Goal: Communication & Community: Share content

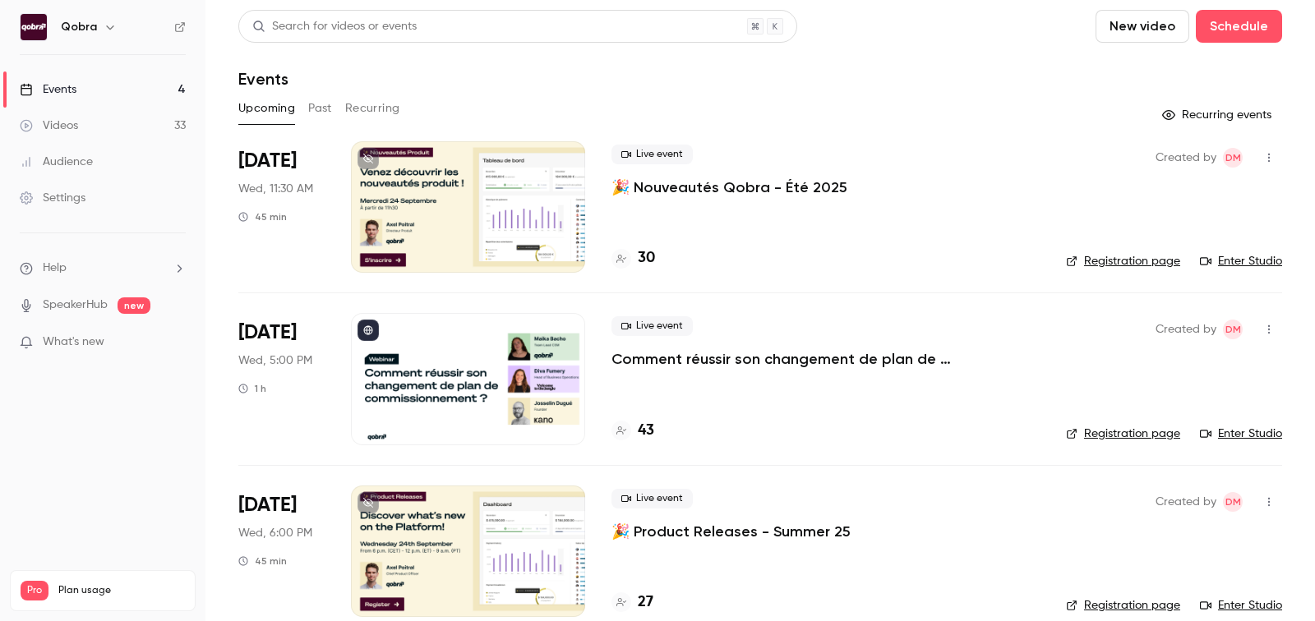
scroll to position [196, 0]
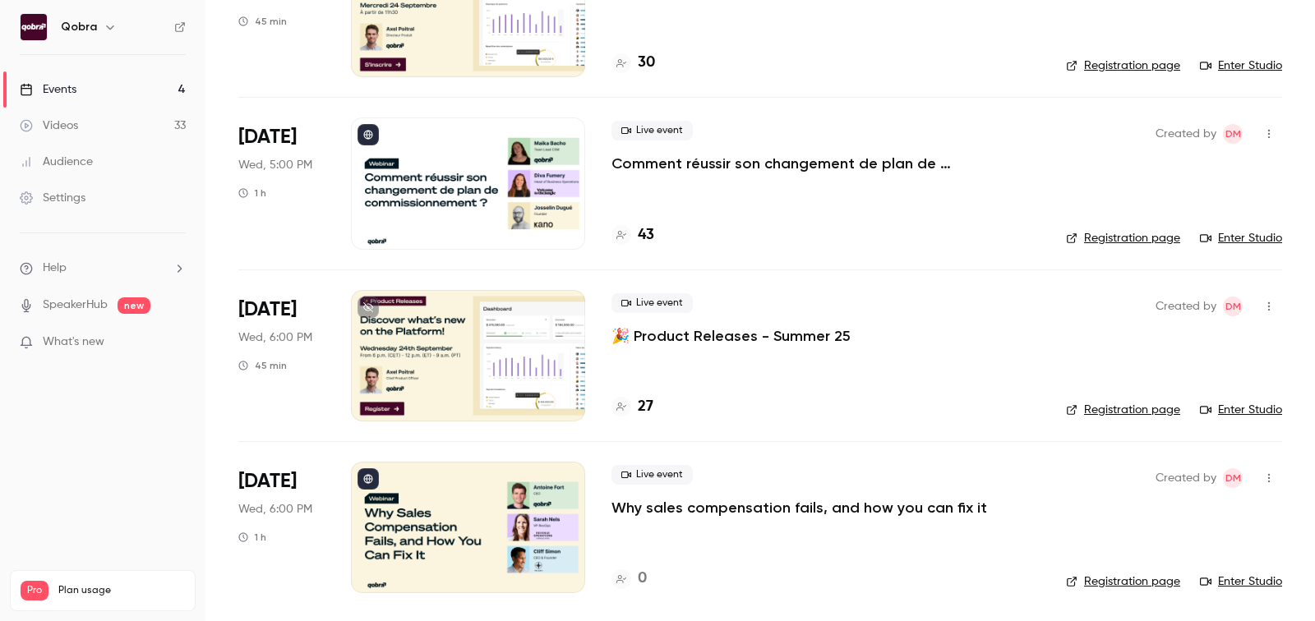
click at [667, 509] on p "Why sales compensation fails, and how you can fix it" at bounding box center [800, 508] width 376 height 20
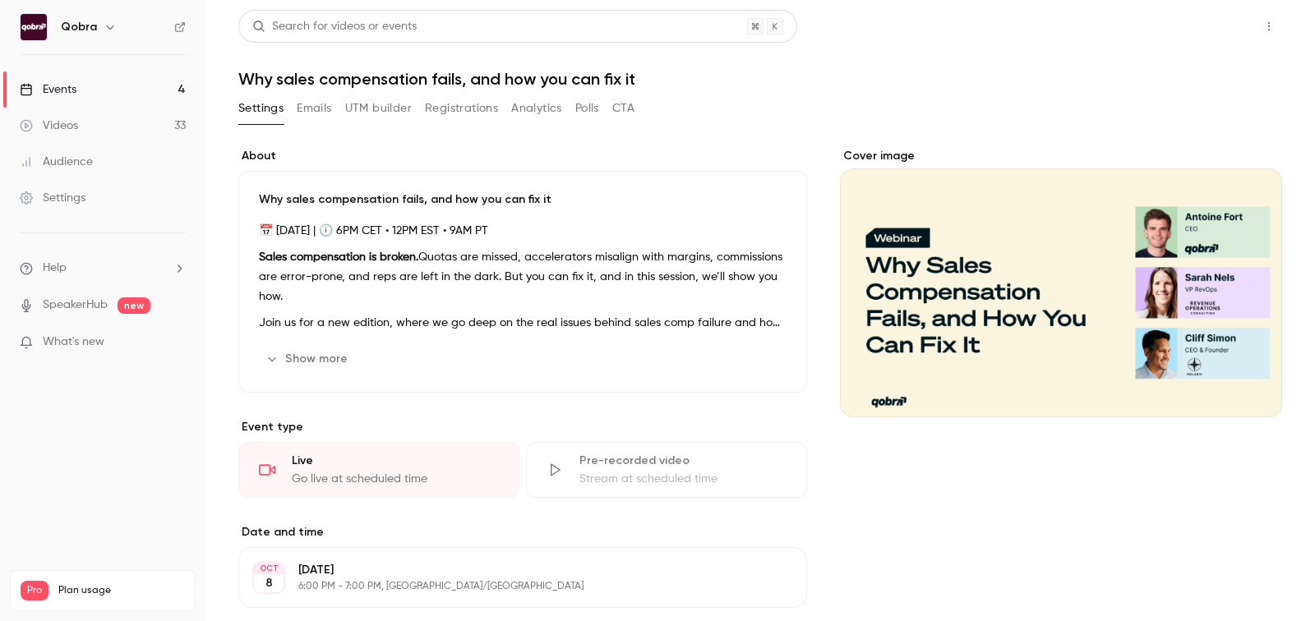
click at [1211, 23] on button "Share" at bounding box center [1210, 26] width 65 height 33
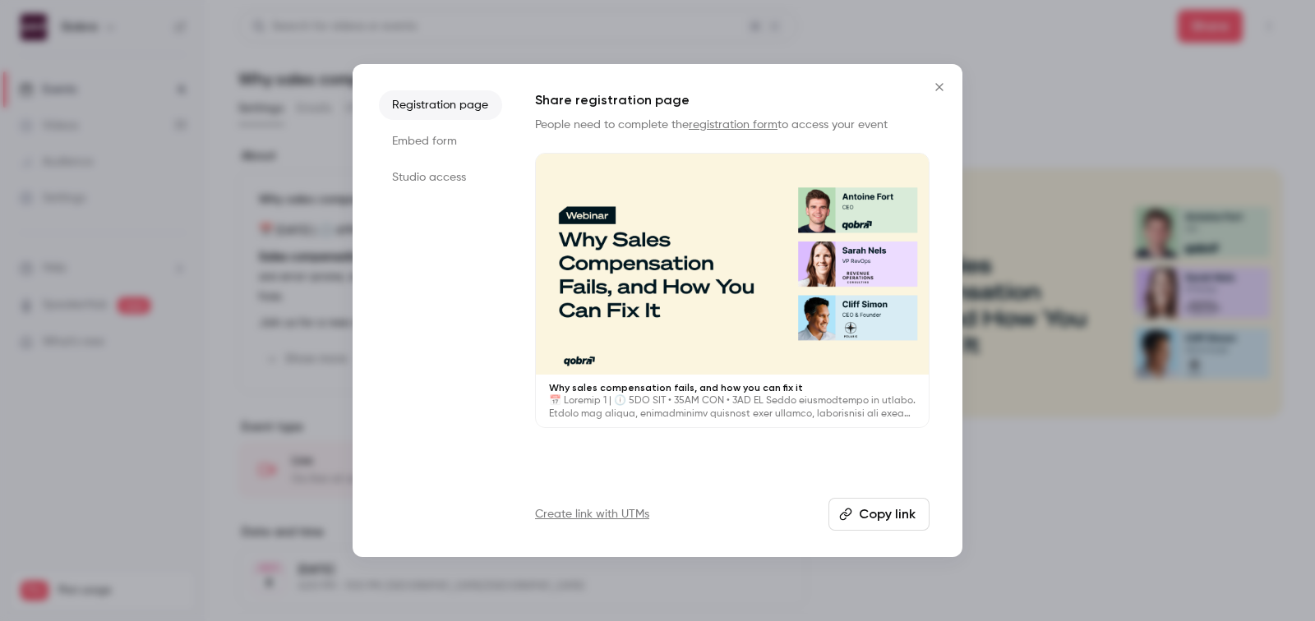
click at [865, 516] on button "Copy link" at bounding box center [879, 514] width 101 height 33
click at [940, 85] on icon "Close" at bounding box center [938, 86] width 7 height 7
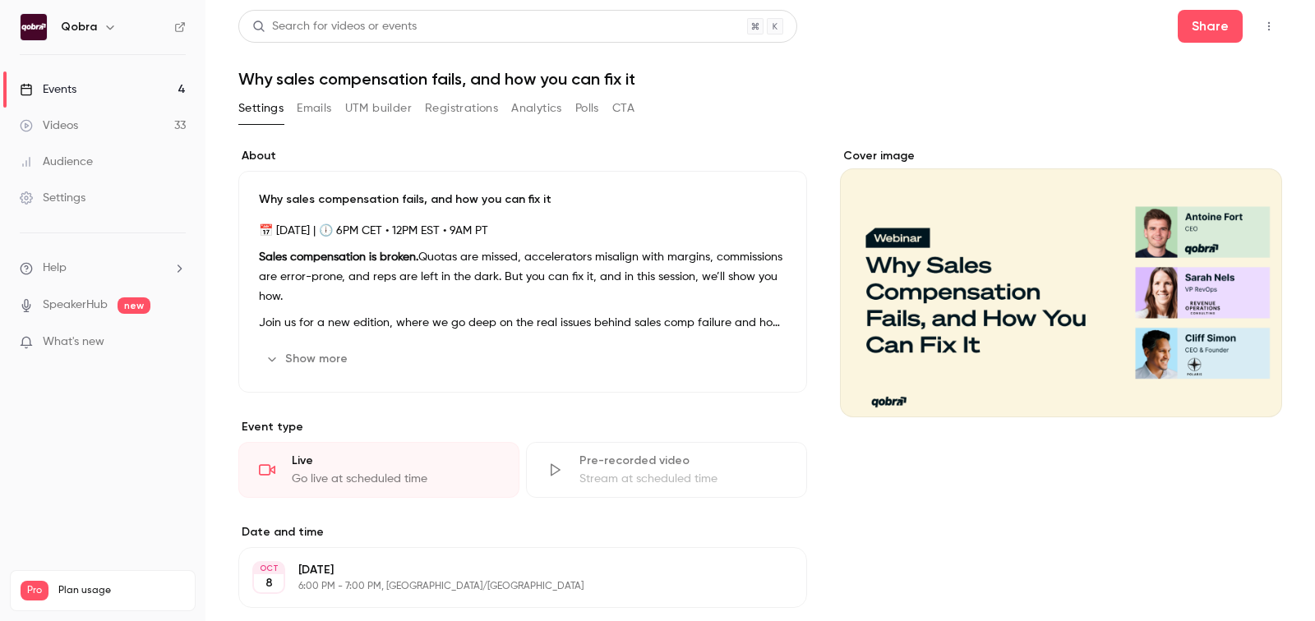
click at [399, 101] on button "UTM builder" at bounding box center [378, 108] width 67 height 26
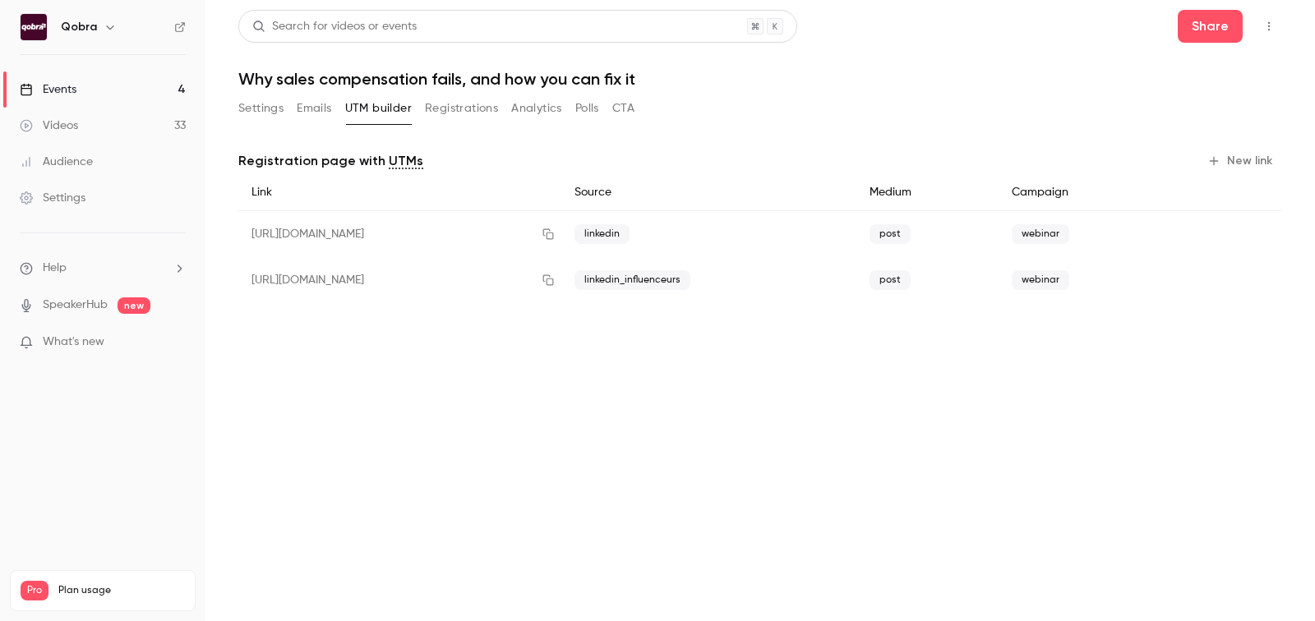
click at [1230, 175] on div at bounding box center [1227, 192] width 109 height 37
click at [1229, 168] on button "New link" at bounding box center [1241, 161] width 81 height 26
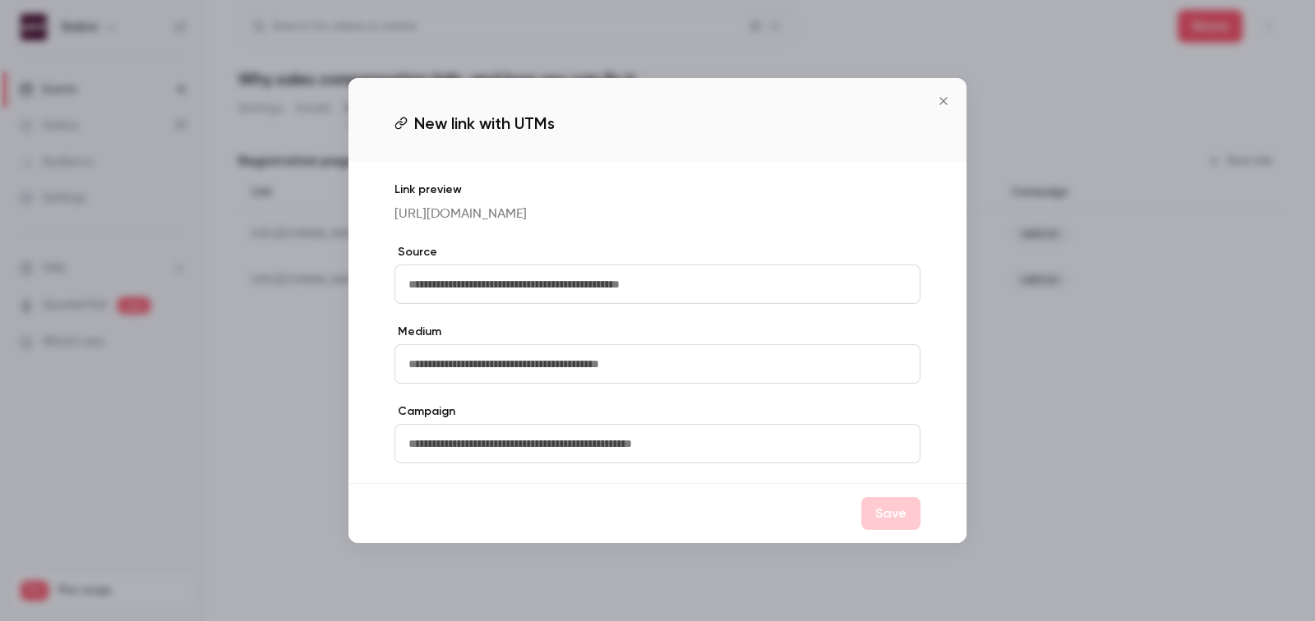
click at [640, 288] on input "text" at bounding box center [658, 284] width 526 height 39
click at [941, 95] on icon "Close" at bounding box center [944, 101] width 20 height 13
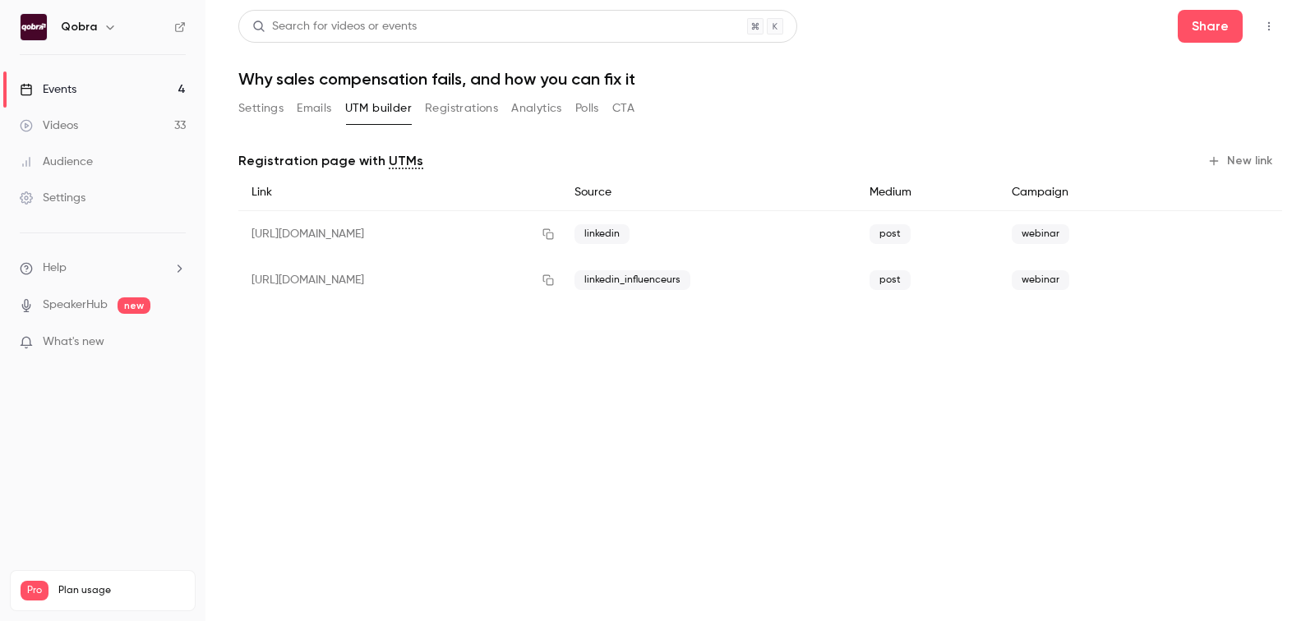
click at [1256, 151] on button "New link" at bounding box center [1241, 161] width 81 height 26
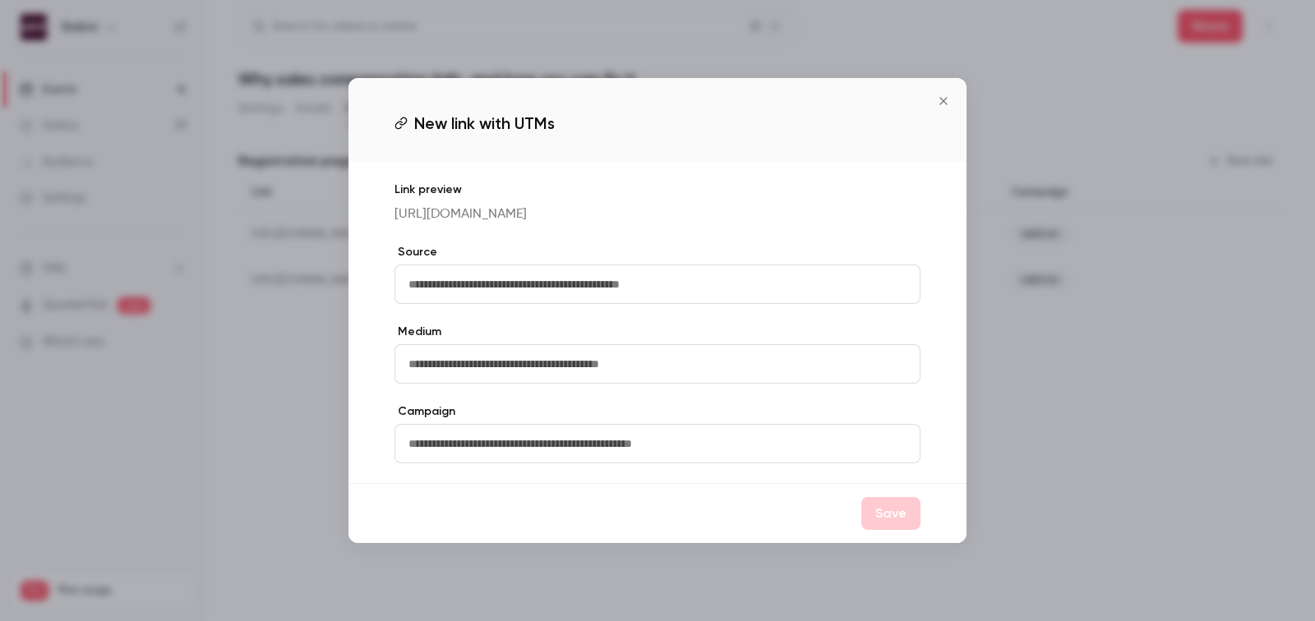
click at [767, 285] on input "text" at bounding box center [658, 284] width 526 height 39
type input "*******"
click at [605, 378] on input "text" at bounding box center [658, 363] width 526 height 39
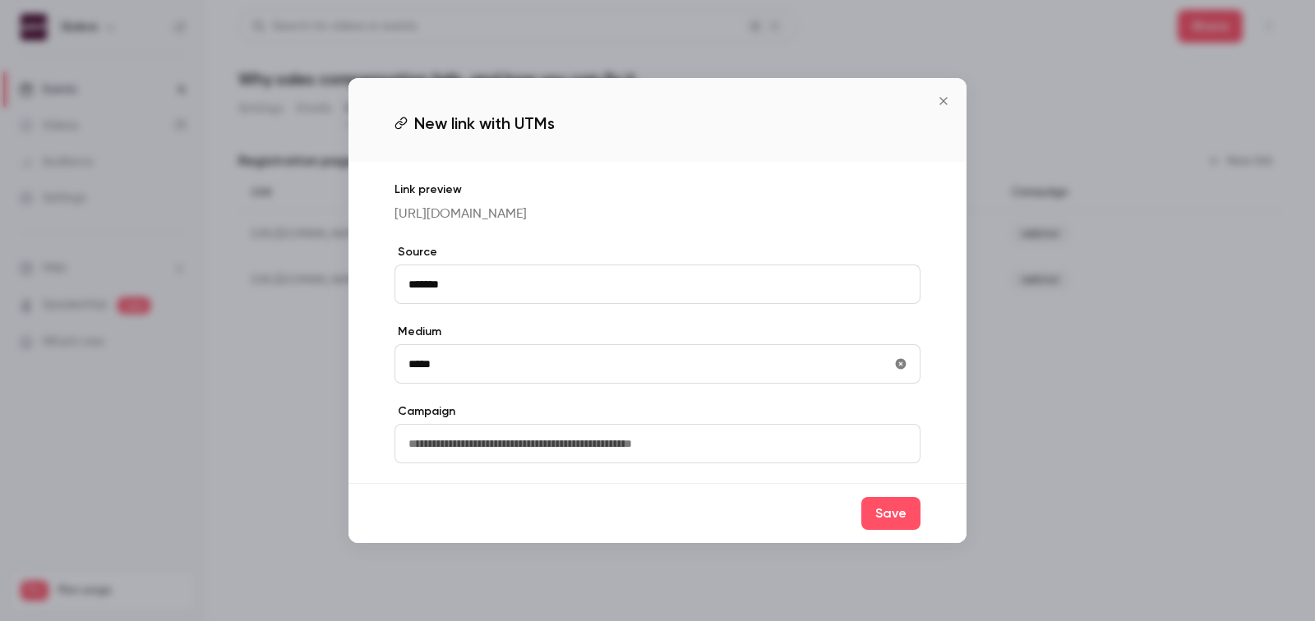
type input "*****"
click at [586, 444] on input "text" at bounding box center [658, 443] width 526 height 39
type input "*******"
click at [895, 514] on button "Save" at bounding box center [890, 513] width 59 height 33
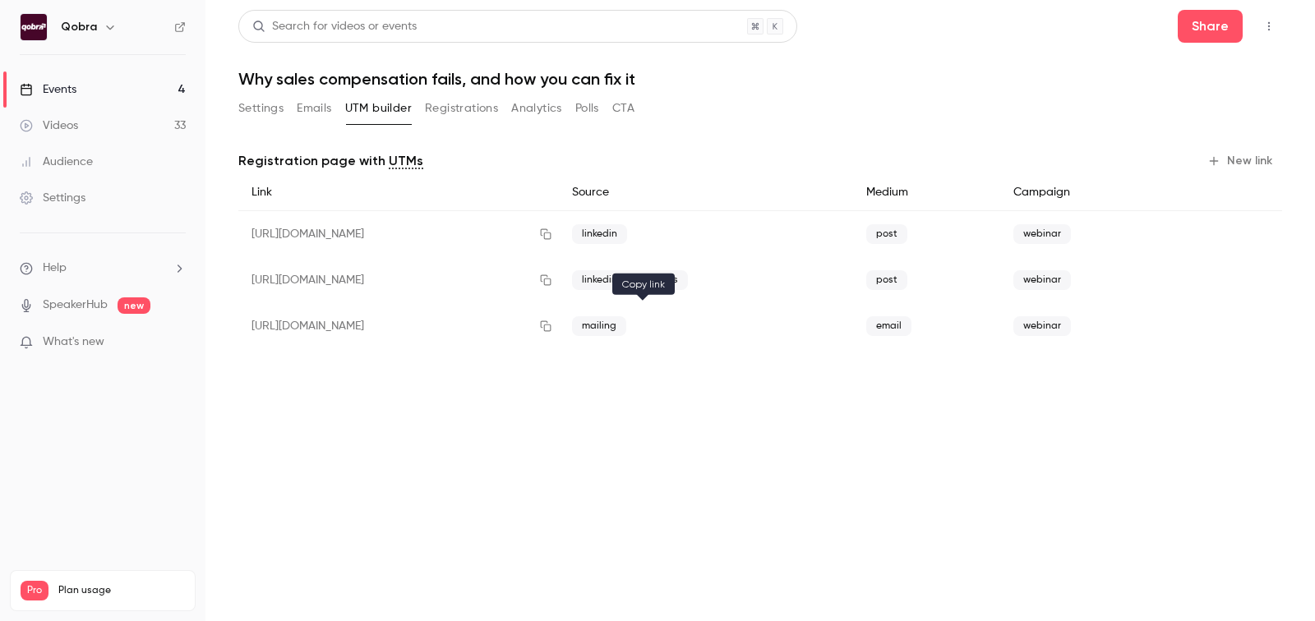
click at [552, 328] on icon "button" at bounding box center [545, 327] width 13 height 12
click at [1226, 30] on button "Share" at bounding box center [1210, 26] width 65 height 33
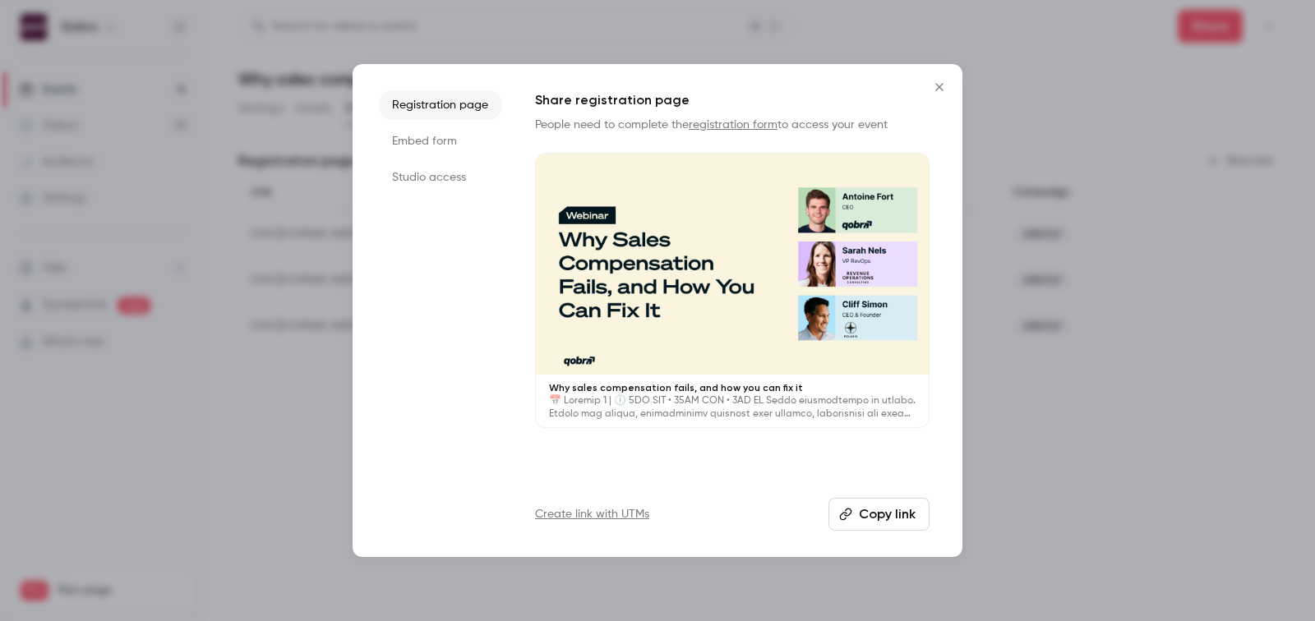
click at [866, 516] on button "Copy link" at bounding box center [879, 514] width 101 height 33
click at [1087, 215] on div at bounding box center [657, 310] width 1315 height 621
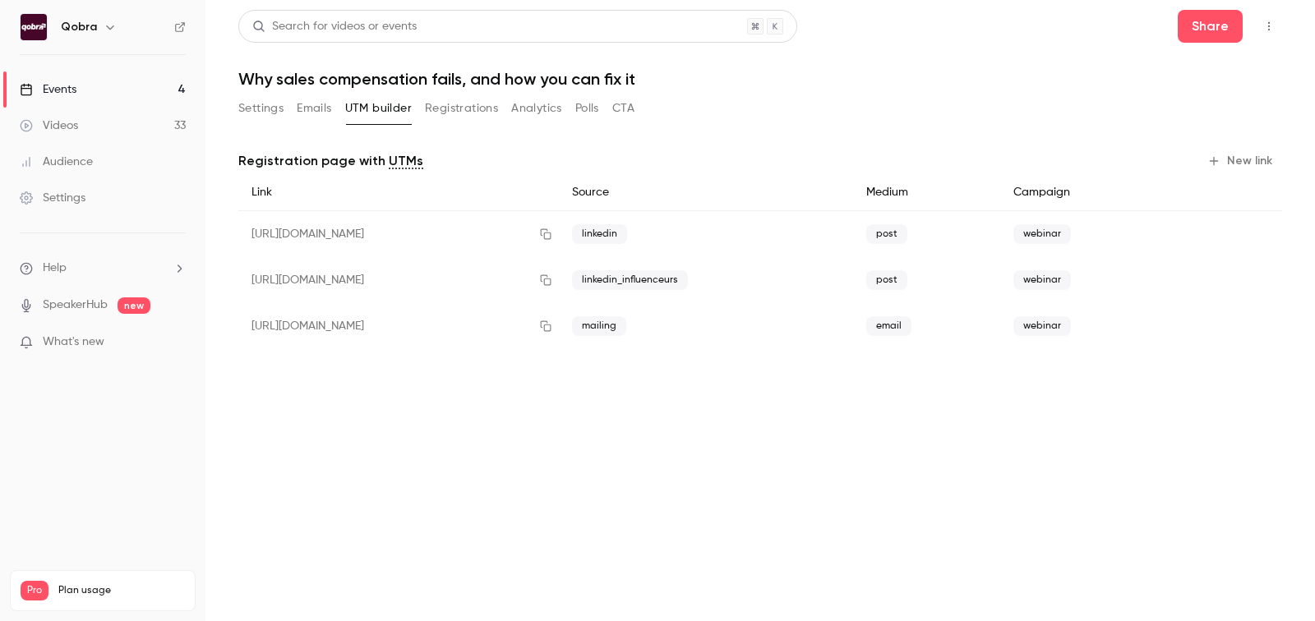
click at [122, 92] on link "Events 4" at bounding box center [102, 90] width 205 height 36
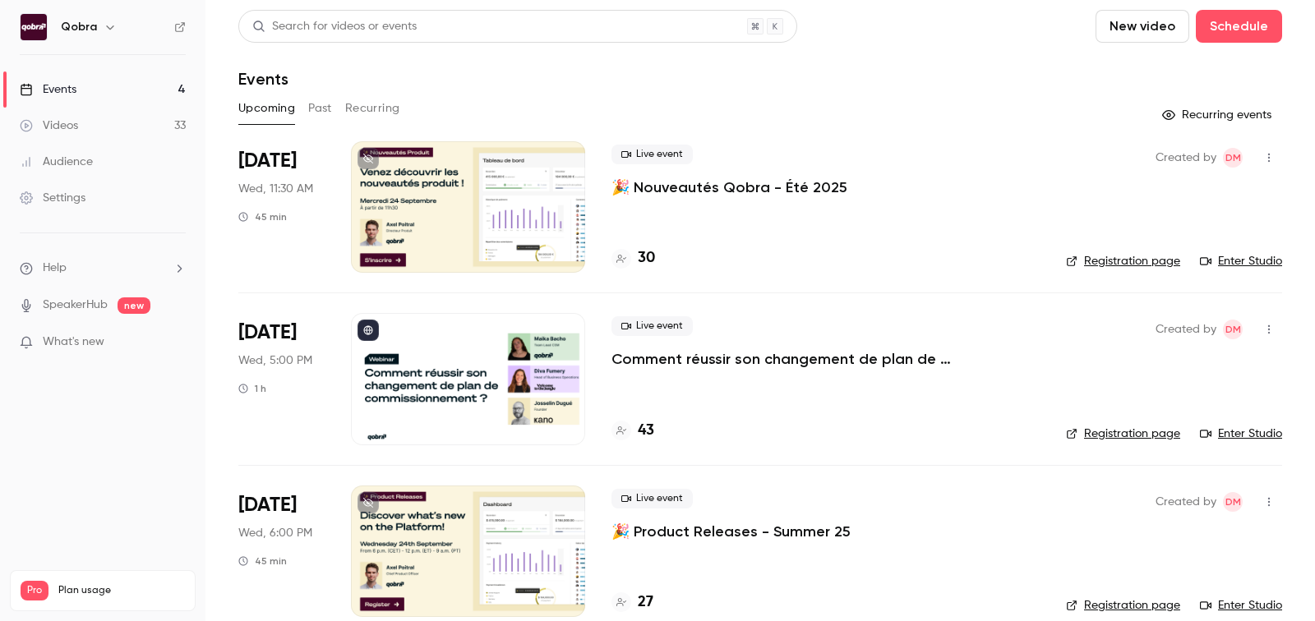
scroll to position [196, 0]
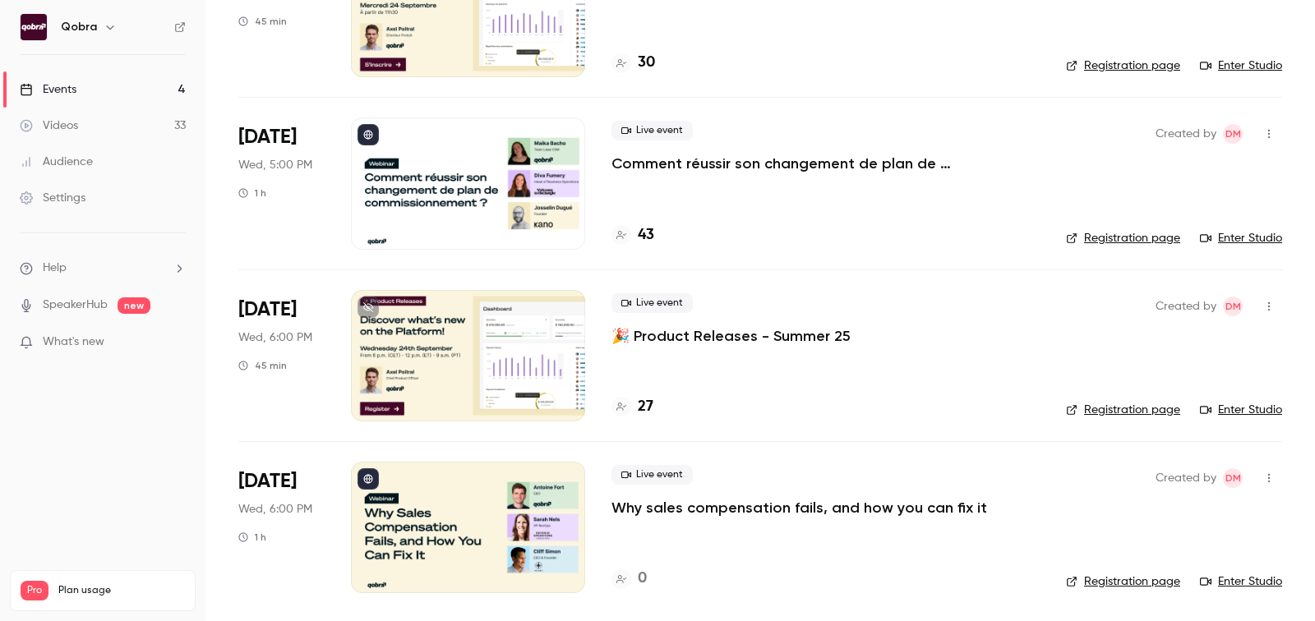
click at [714, 516] on div "Live event Why sales compensation fails, and how you can fix it 0" at bounding box center [826, 528] width 428 height 132
click at [719, 508] on p "Why sales compensation fails, and how you can fix it" at bounding box center [800, 508] width 376 height 20
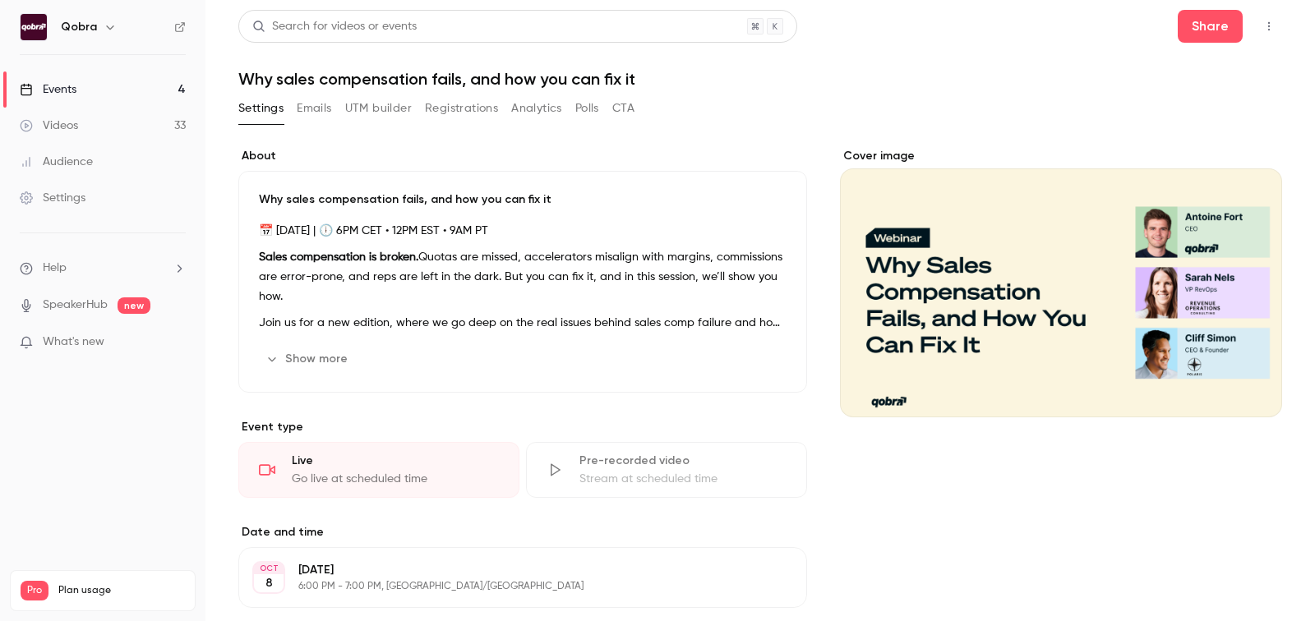
click at [333, 346] on button "Show more" at bounding box center [308, 359] width 99 height 26
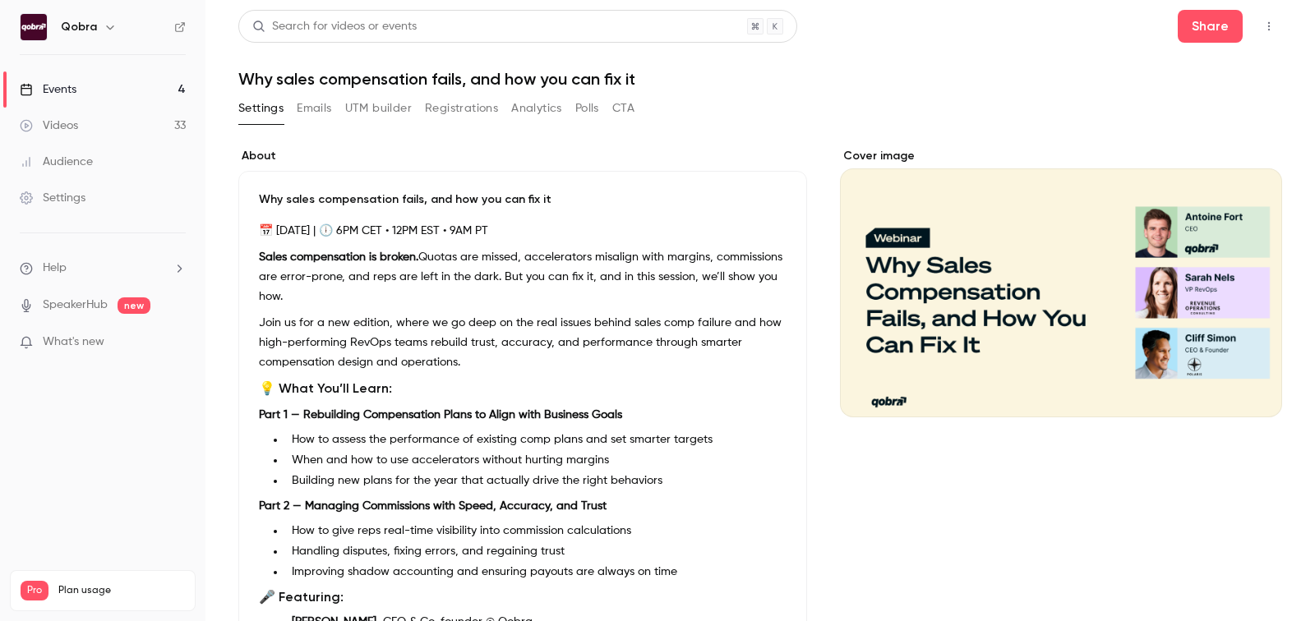
scroll to position [10, 0]
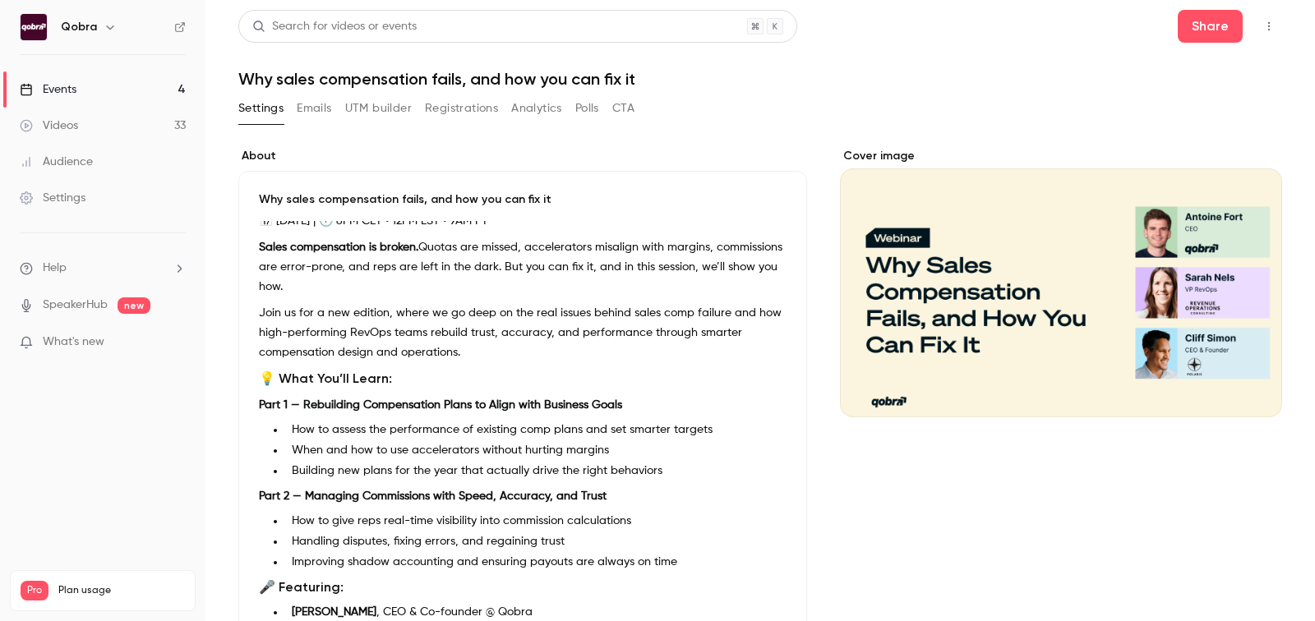
click at [113, 81] on link "Events 4" at bounding box center [102, 90] width 205 height 36
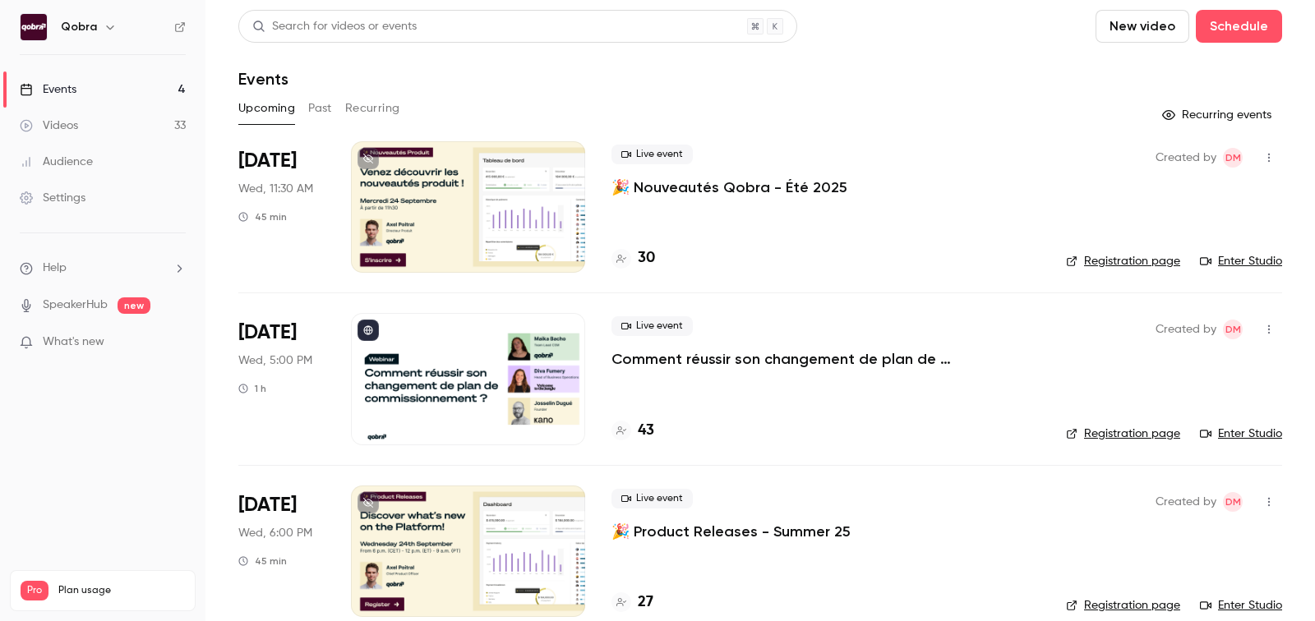
scroll to position [196, 0]
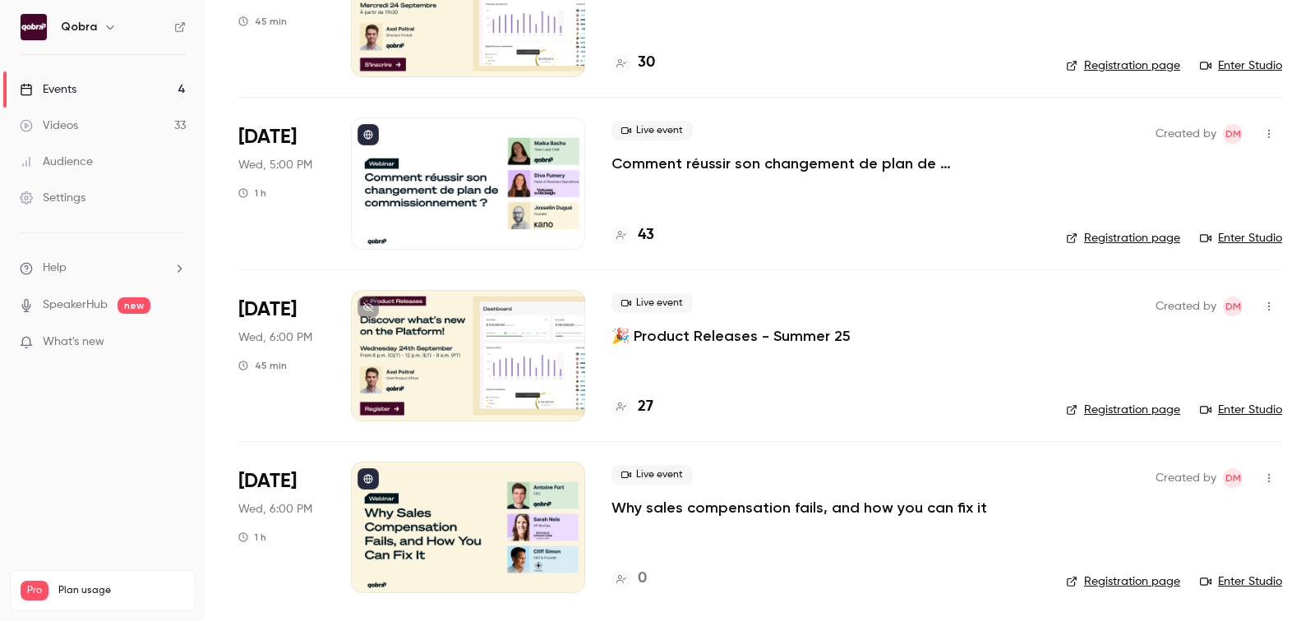
click at [654, 501] on p "Why sales compensation fails, and how you can fix it" at bounding box center [800, 508] width 376 height 20
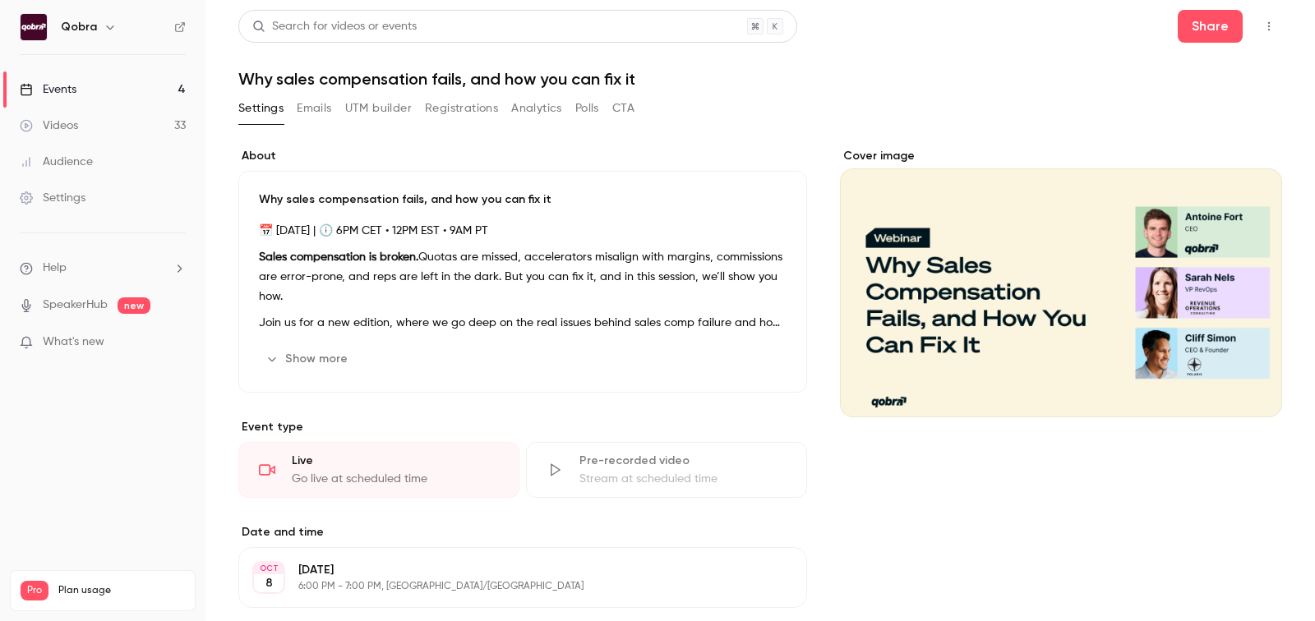
click at [333, 365] on button "Show more" at bounding box center [308, 359] width 99 height 26
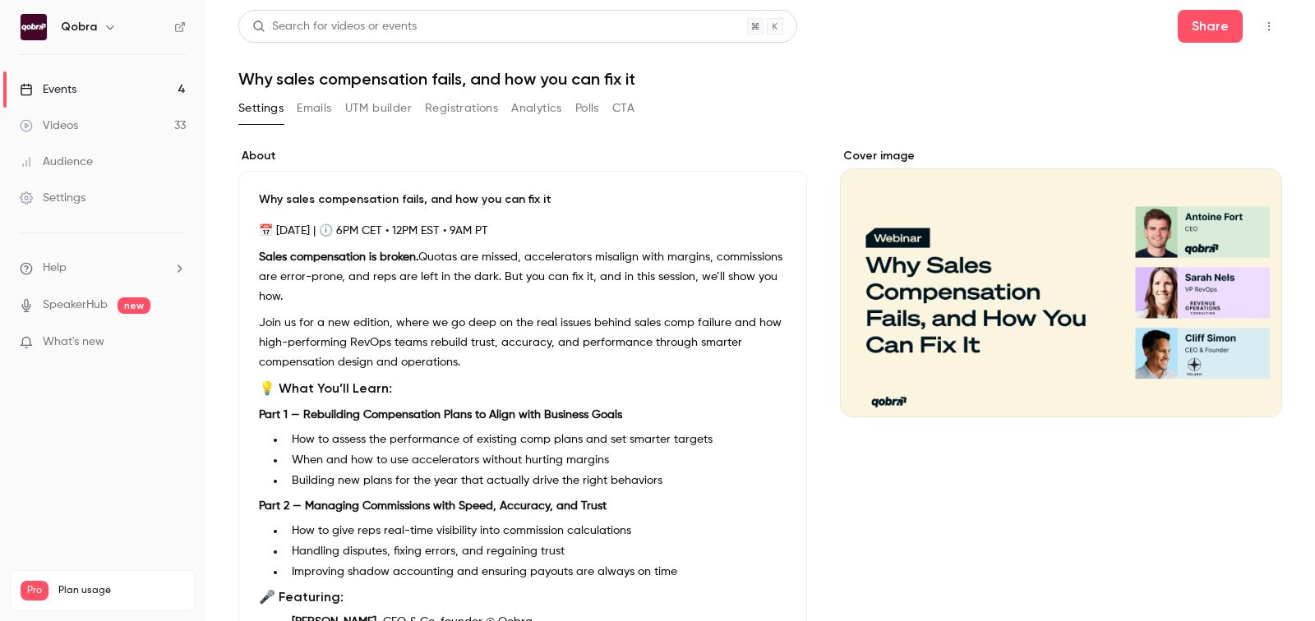
click at [473, 118] on button "Registrations" at bounding box center [461, 108] width 73 height 26
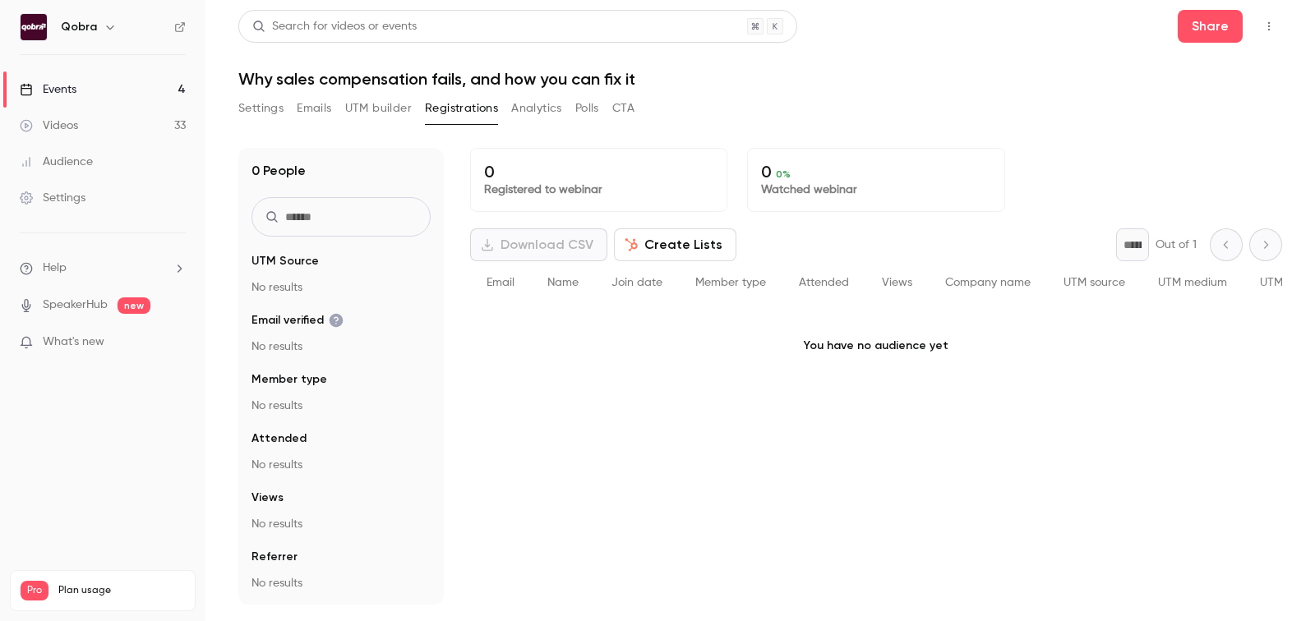
click at [321, 104] on button "Emails" at bounding box center [314, 108] width 35 height 26
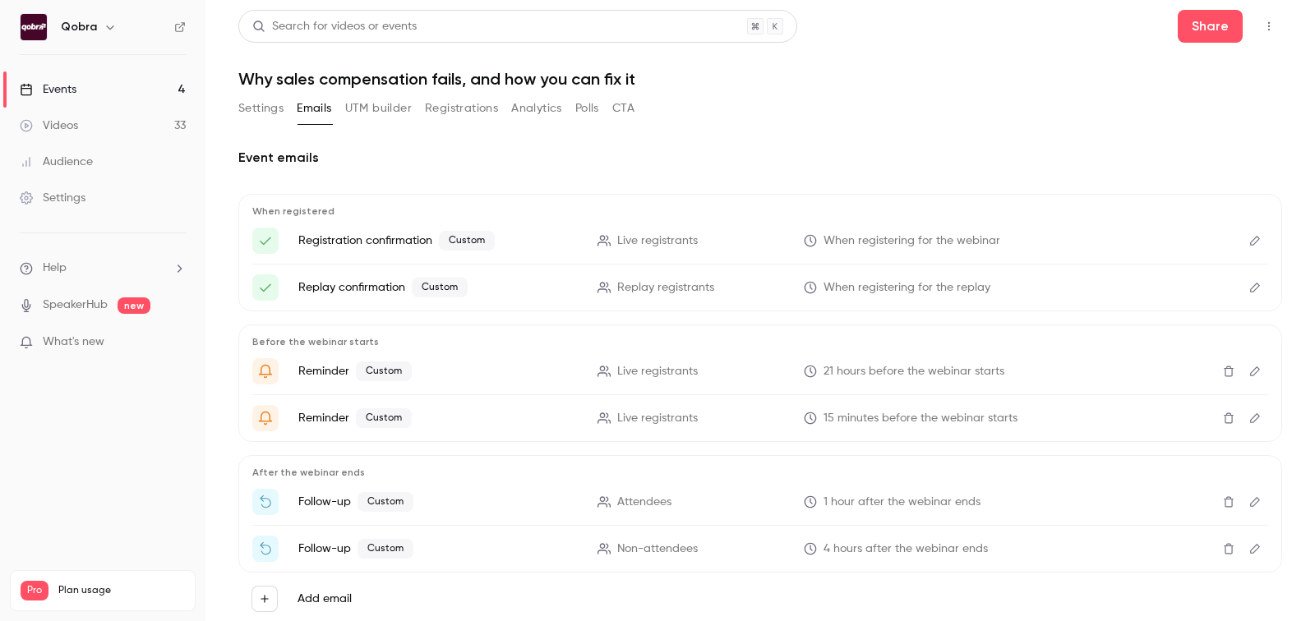
click at [266, 110] on button "Settings" at bounding box center [260, 108] width 45 height 26
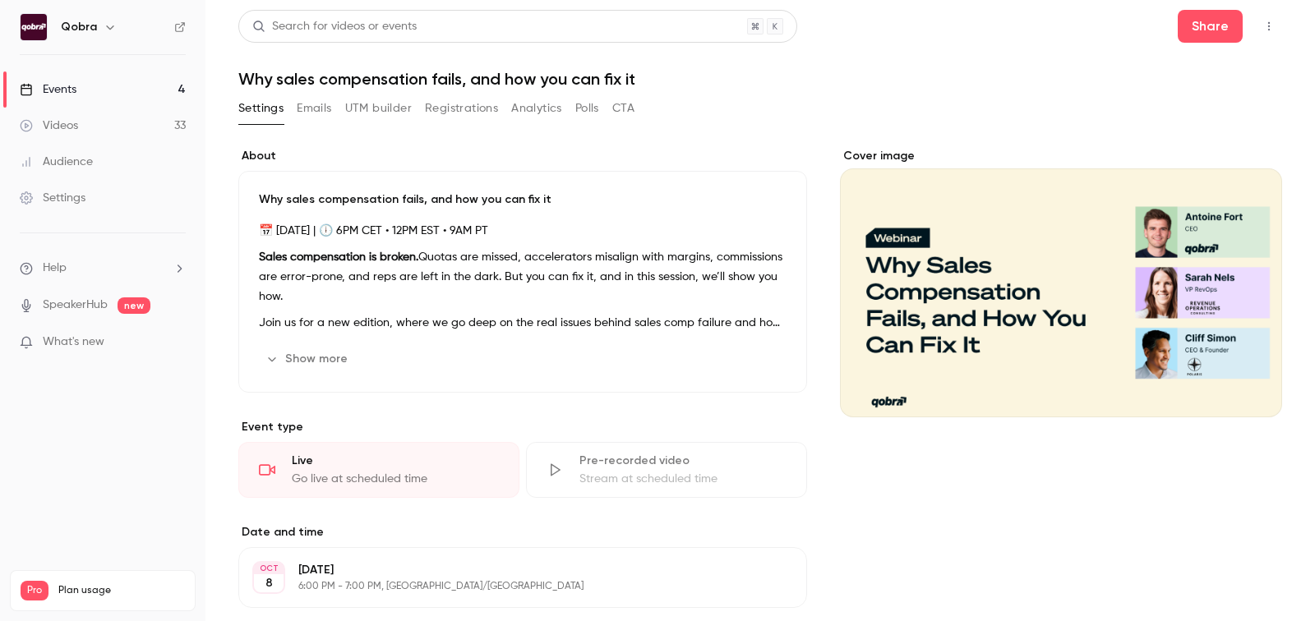
scroll to position [189, 0]
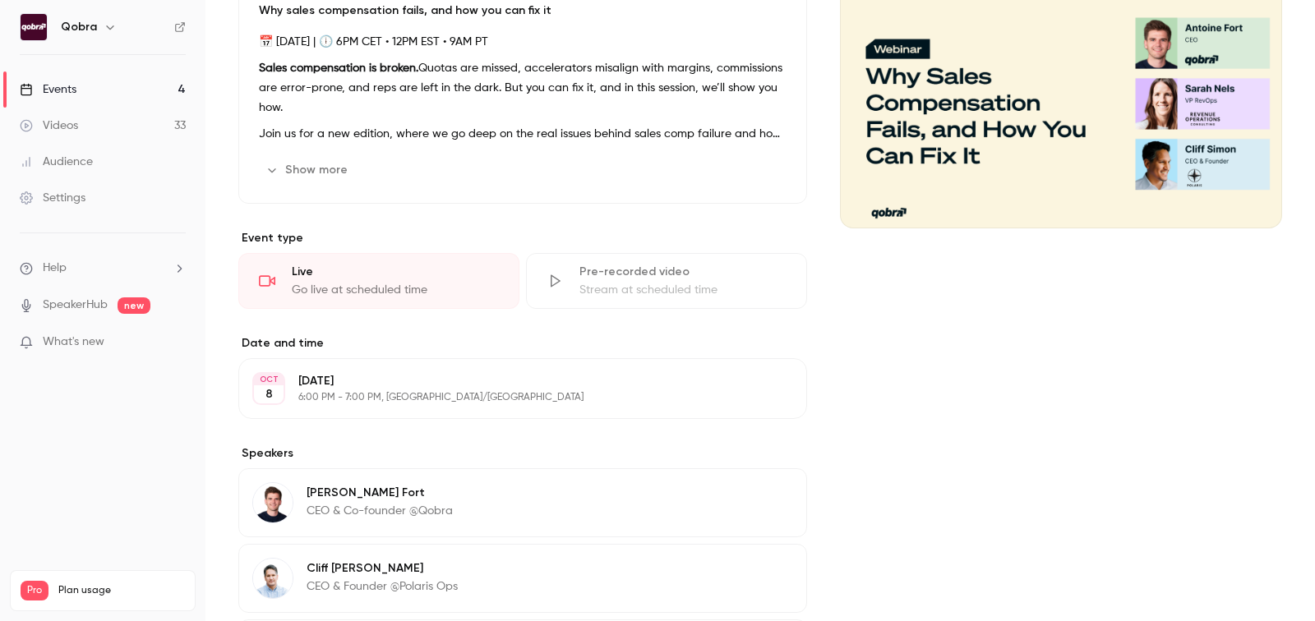
click at [778, 400] on div "[DATE] [DATE] 6:00 PM - 7:00 PM, [GEOGRAPHIC_DATA]/[GEOGRAPHIC_DATA] Edit" at bounding box center [522, 388] width 569 height 61
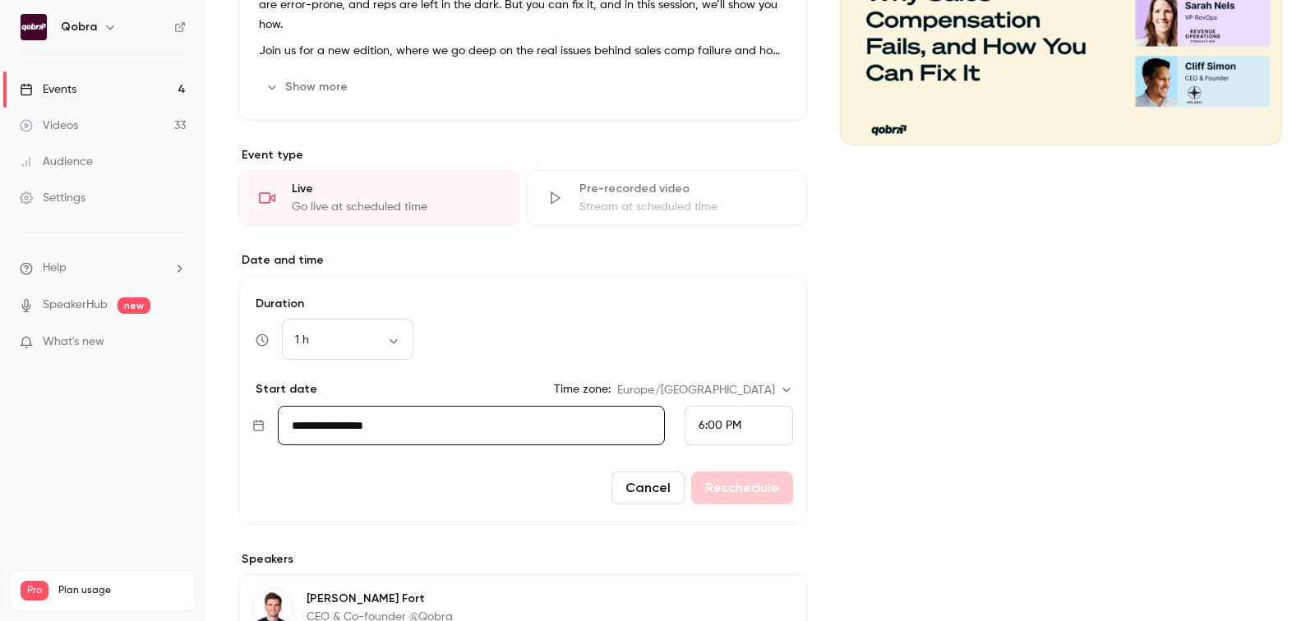
scroll to position [315, 0]
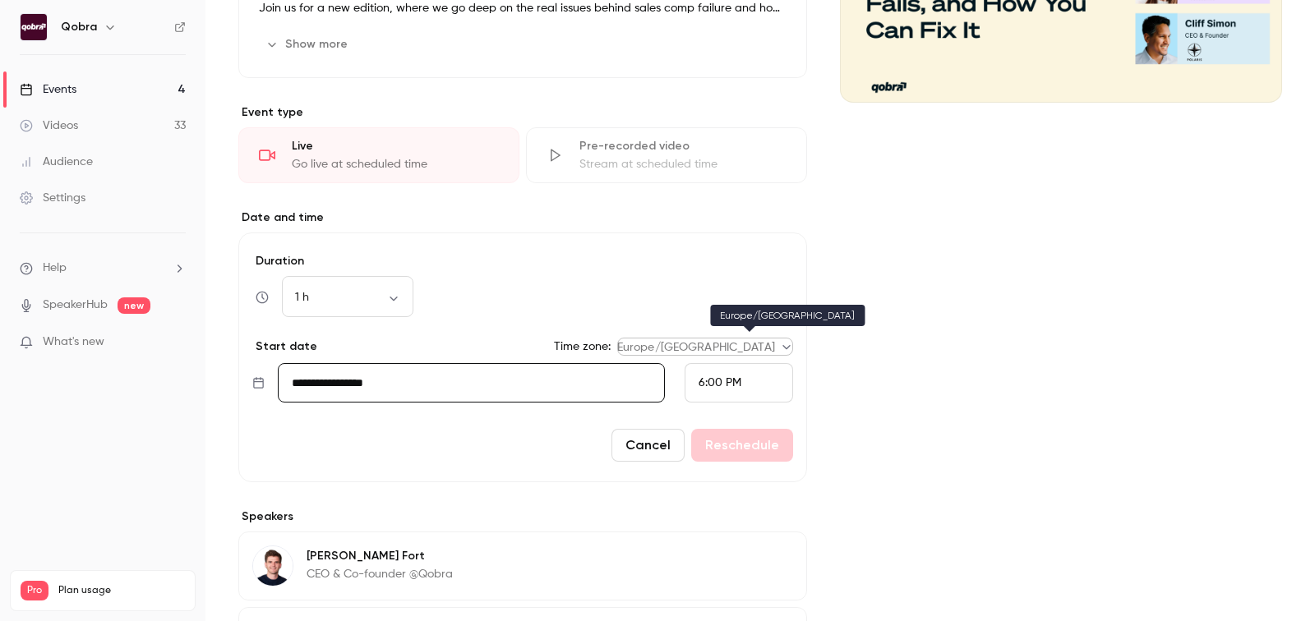
click at [706, 348] on body "Qobra Events 4 Videos 33 Audience Settings Help SpeakerHub new What's new Pro P…" at bounding box center [657, 310] width 1315 height 621
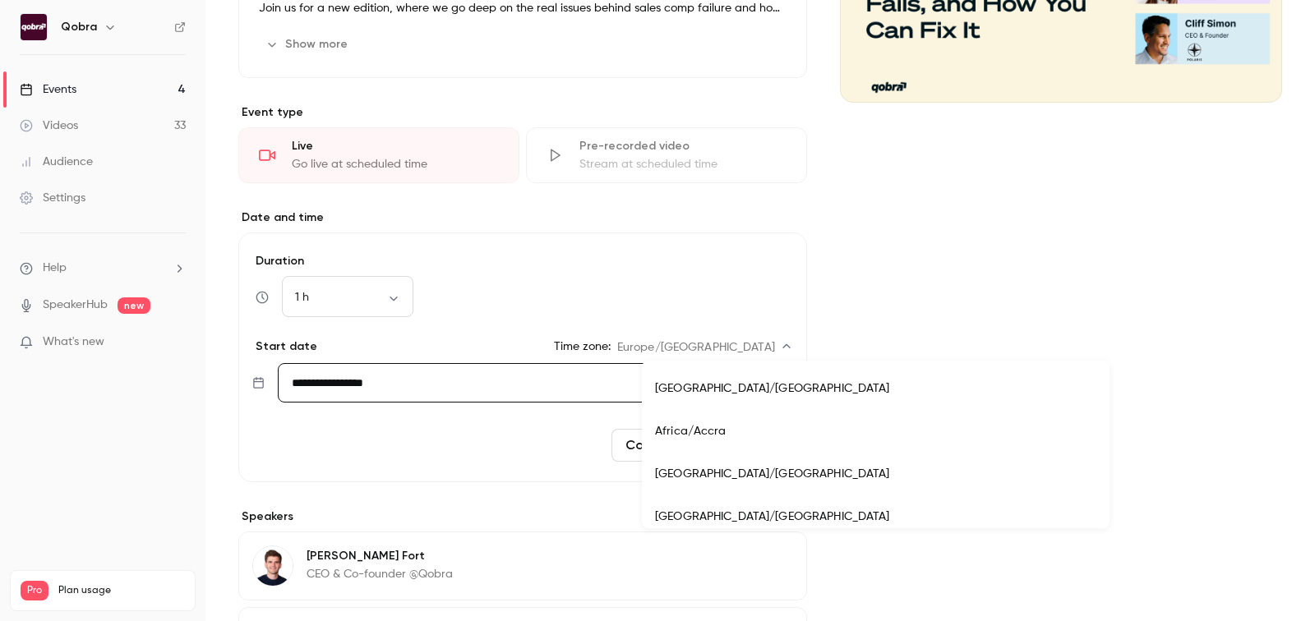
scroll to position [14689, 0]
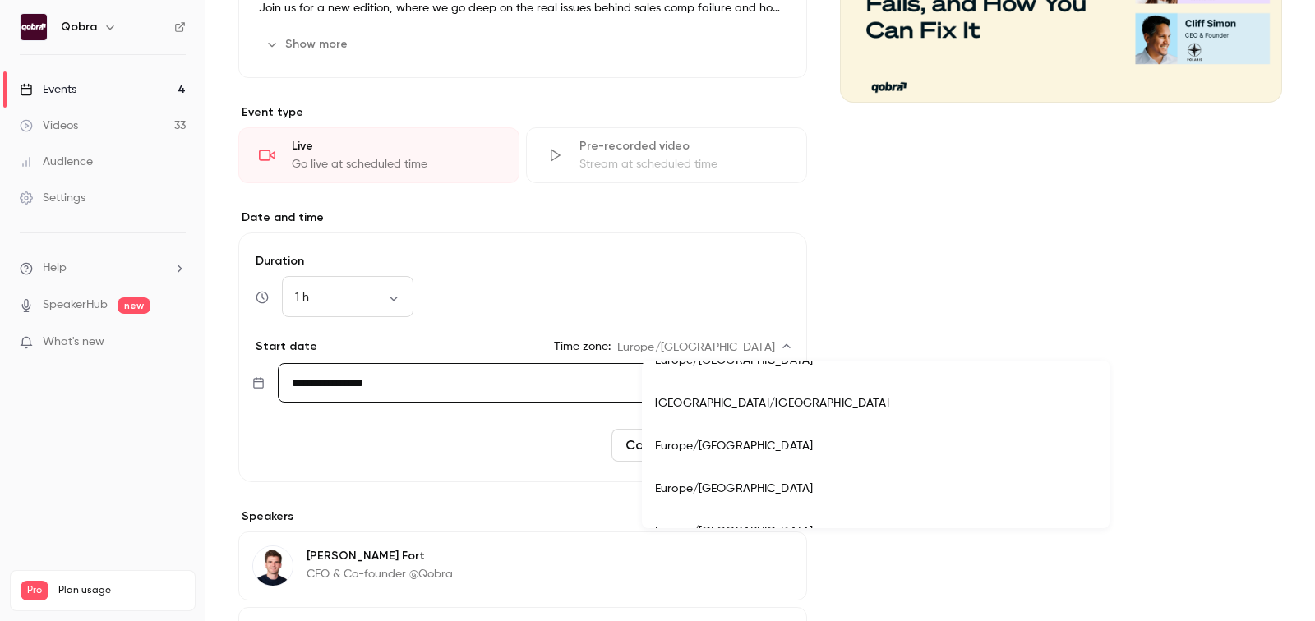
click at [706, 348] on div at bounding box center [657, 310] width 1315 height 621
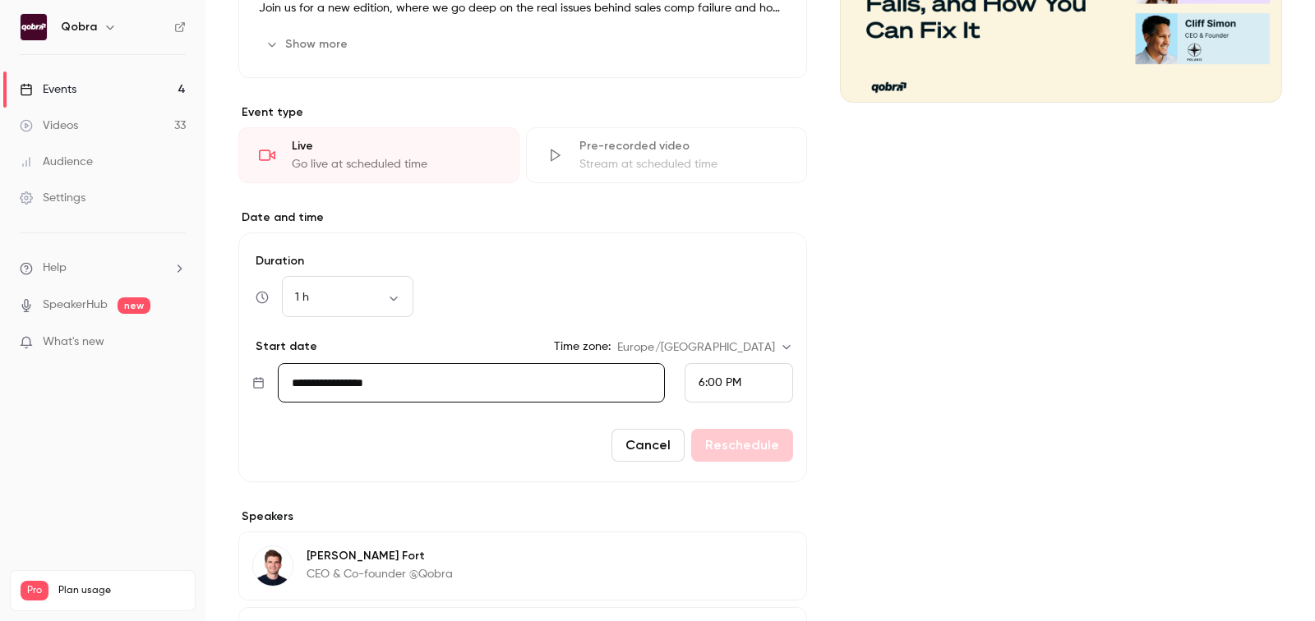
click at [867, 345] on div "Cover image" at bounding box center [1061, 356] width 442 height 1046
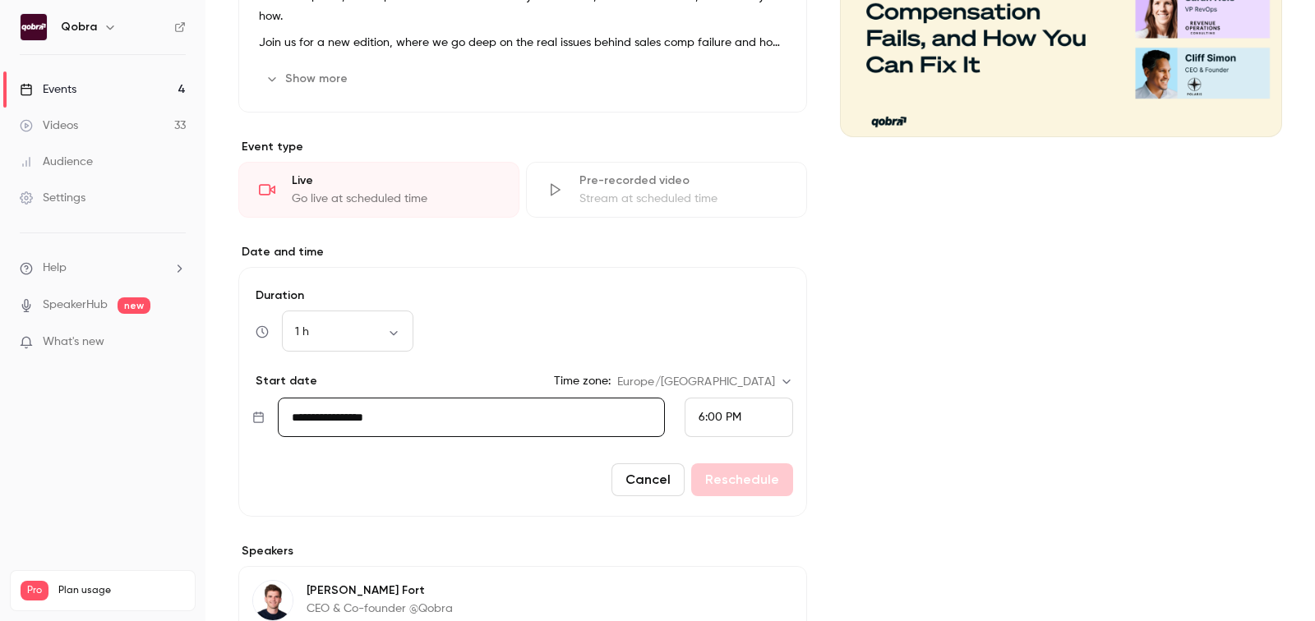
scroll to position [615, 0]
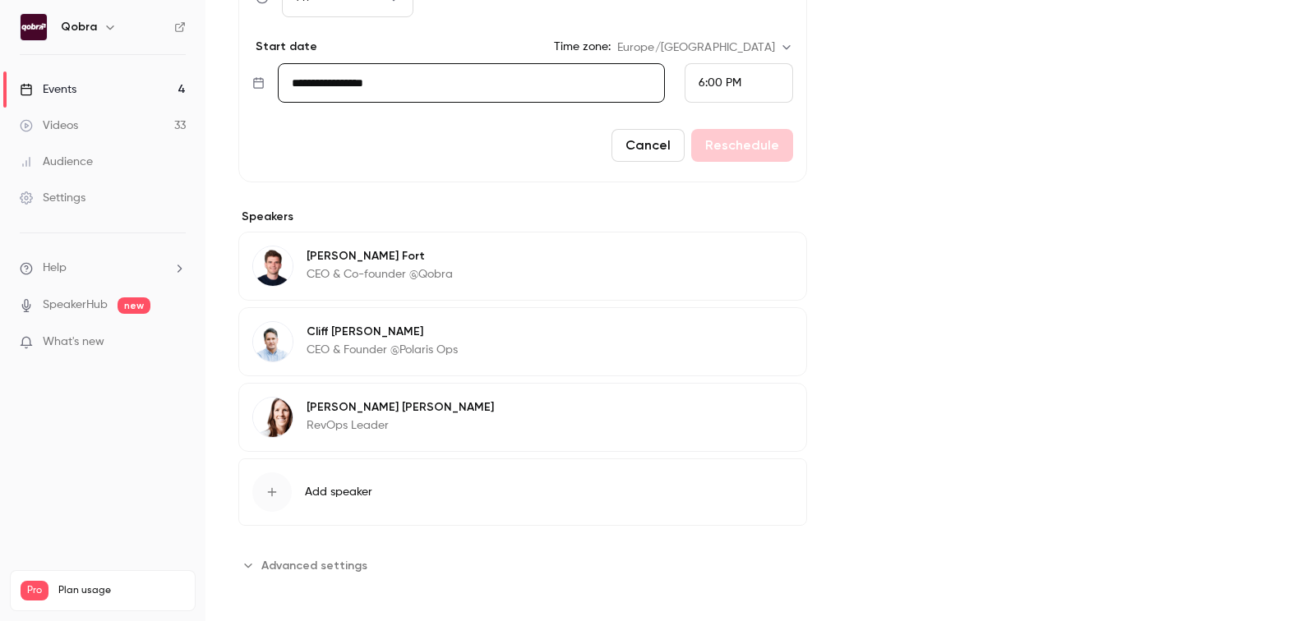
click at [335, 558] on span "Advanced settings" at bounding box center [314, 565] width 106 height 17
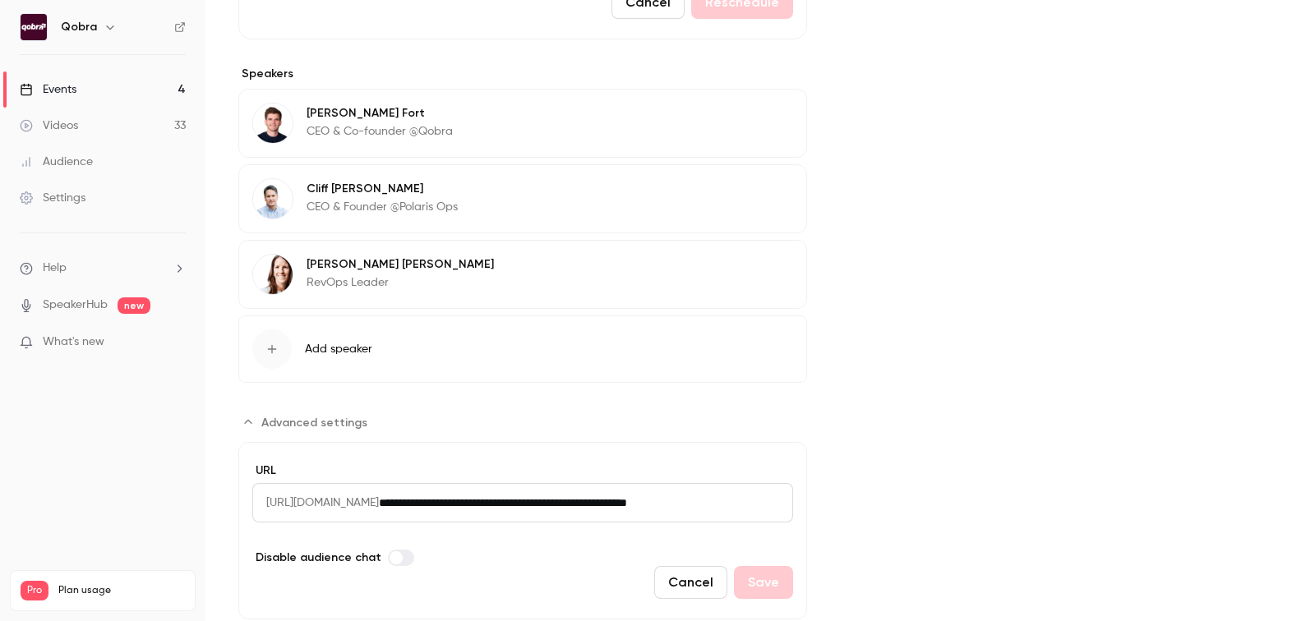
scroll to position [799, 0]
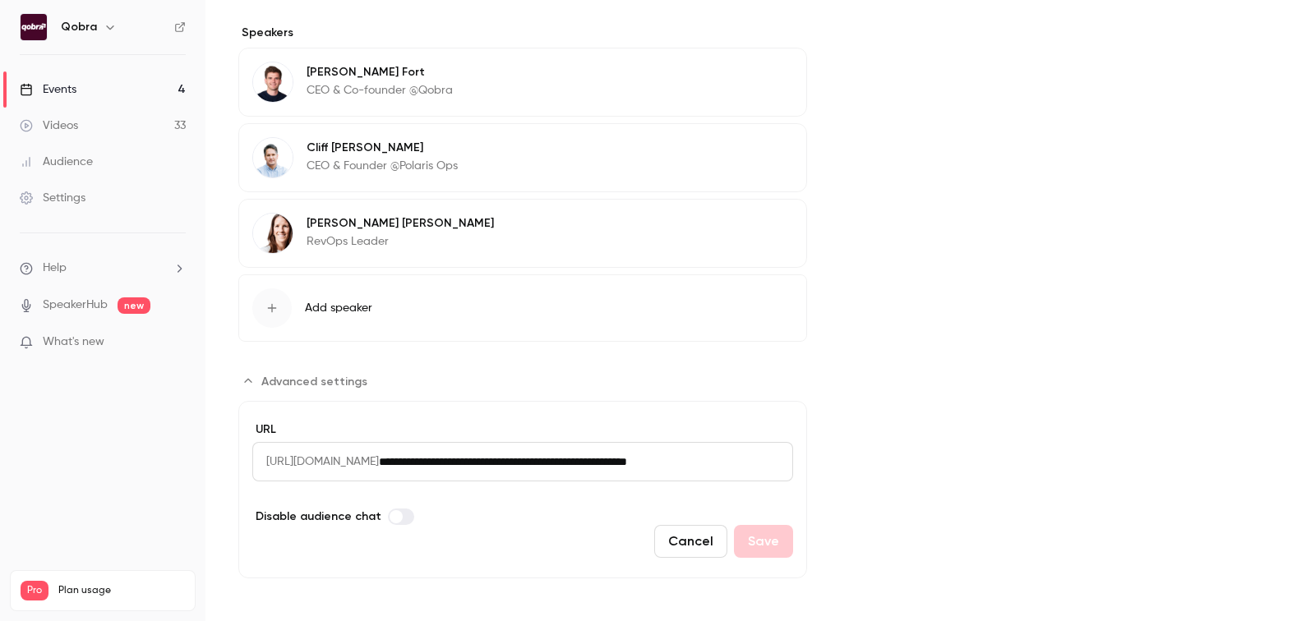
click at [138, 164] on link "Audience" at bounding box center [102, 162] width 205 height 36
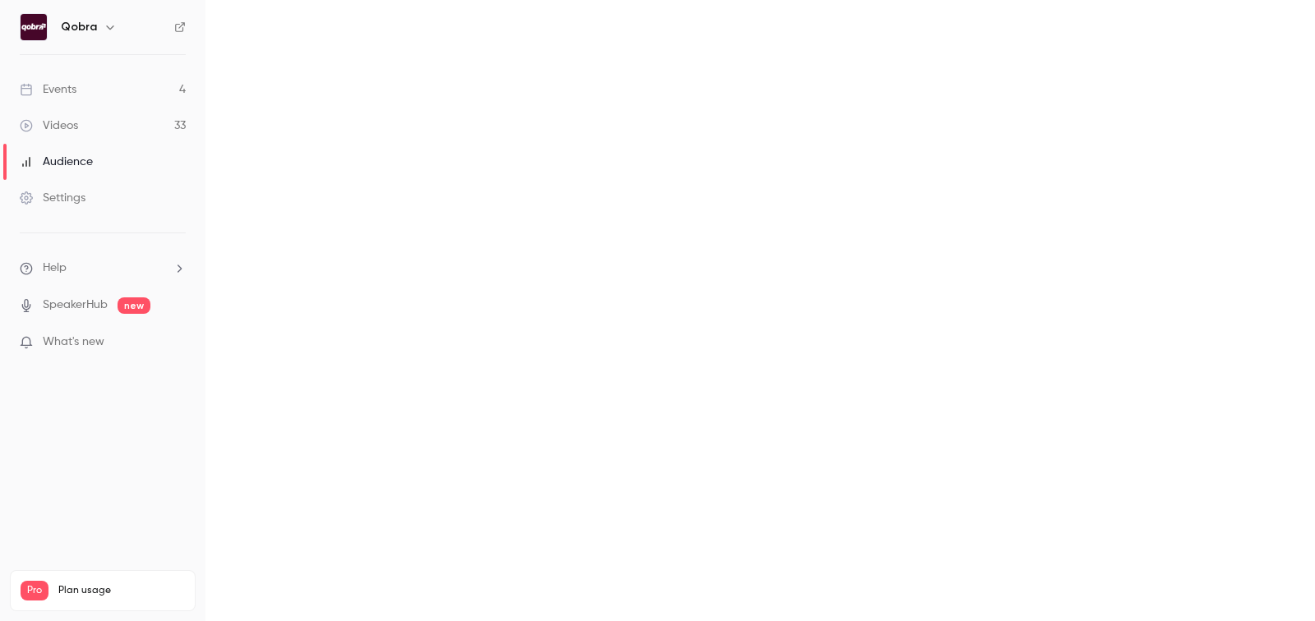
click at [116, 201] on link "Settings" at bounding box center [102, 198] width 205 height 36
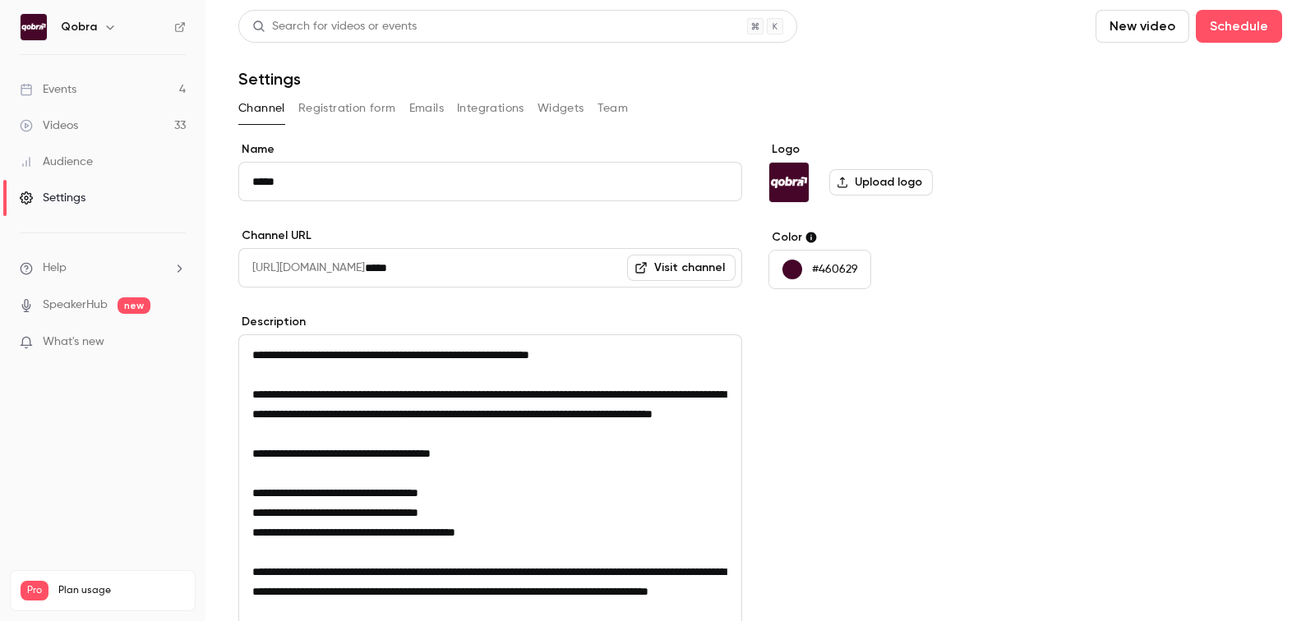
click at [320, 107] on button "Registration form" at bounding box center [347, 108] width 98 height 26
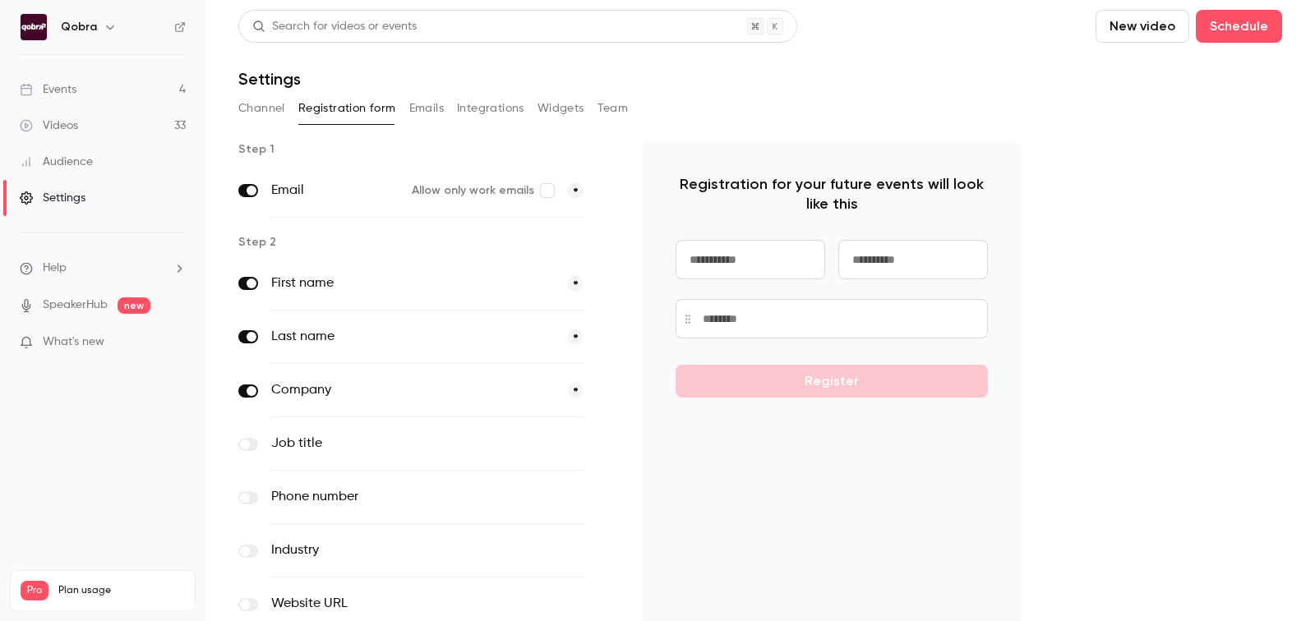
click at [427, 114] on button "Emails" at bounding box center [426, 108] width 35 height 26
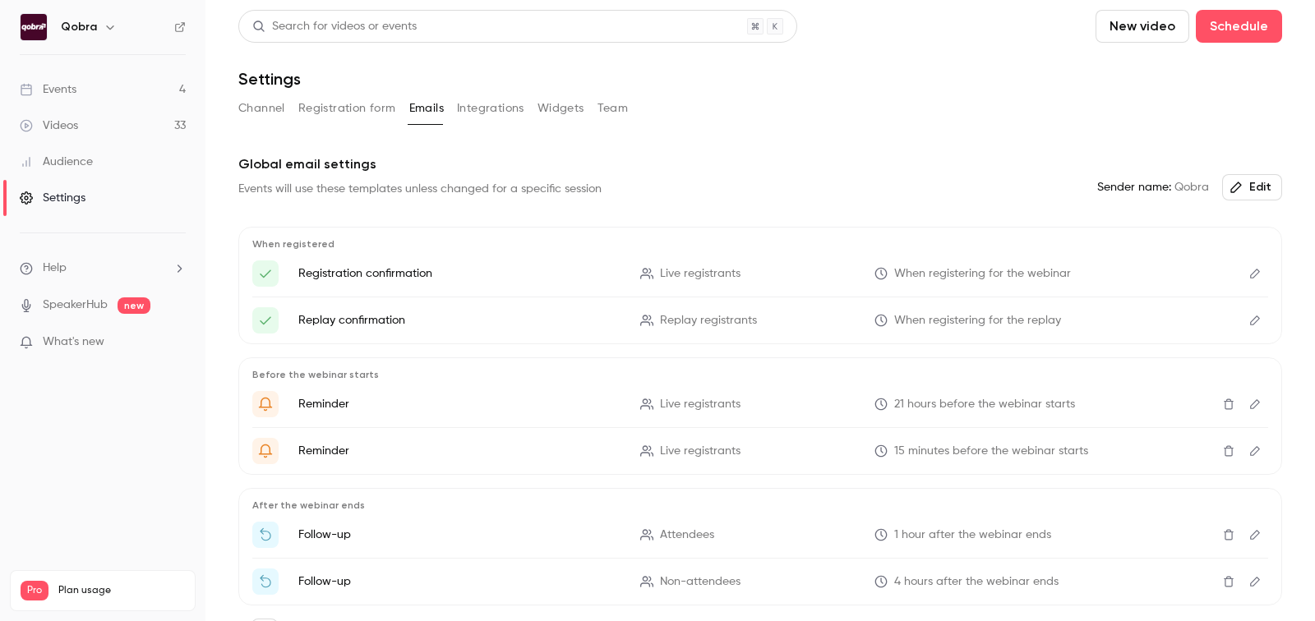
click at [500, 113] on button "Integrations" at bounding box center [490, 108] width 67 height 26
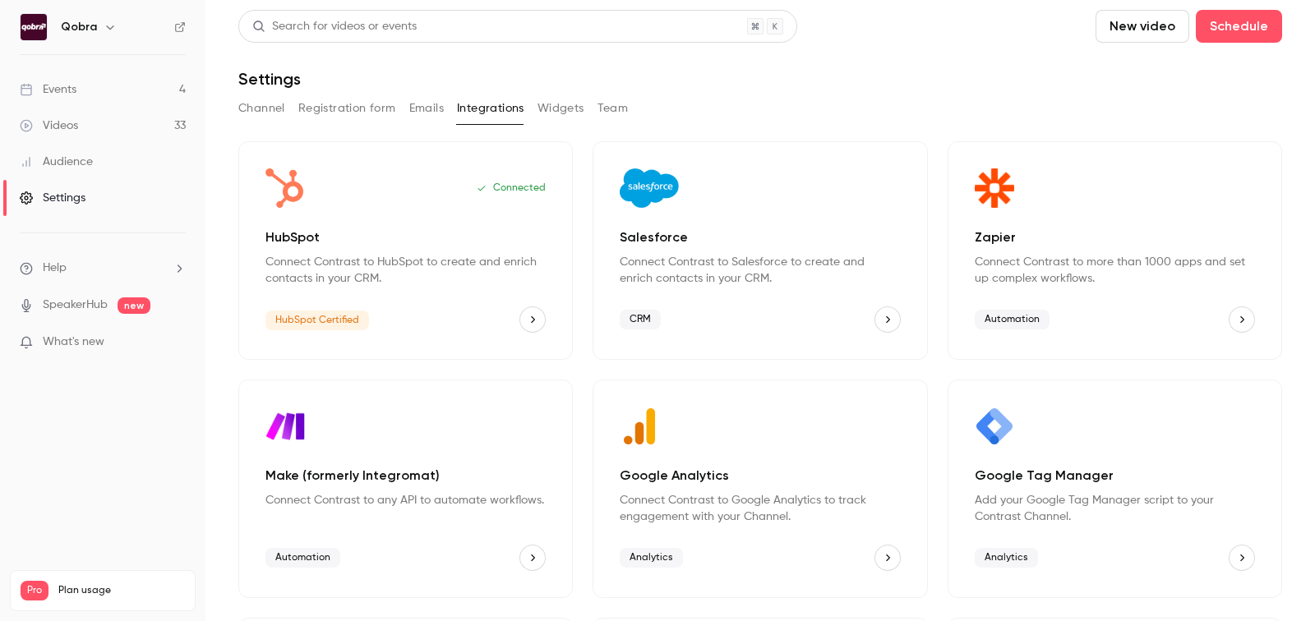
click at [544, 109] on button "Widgets" at bounding box center [561, 108] width 47 height 26
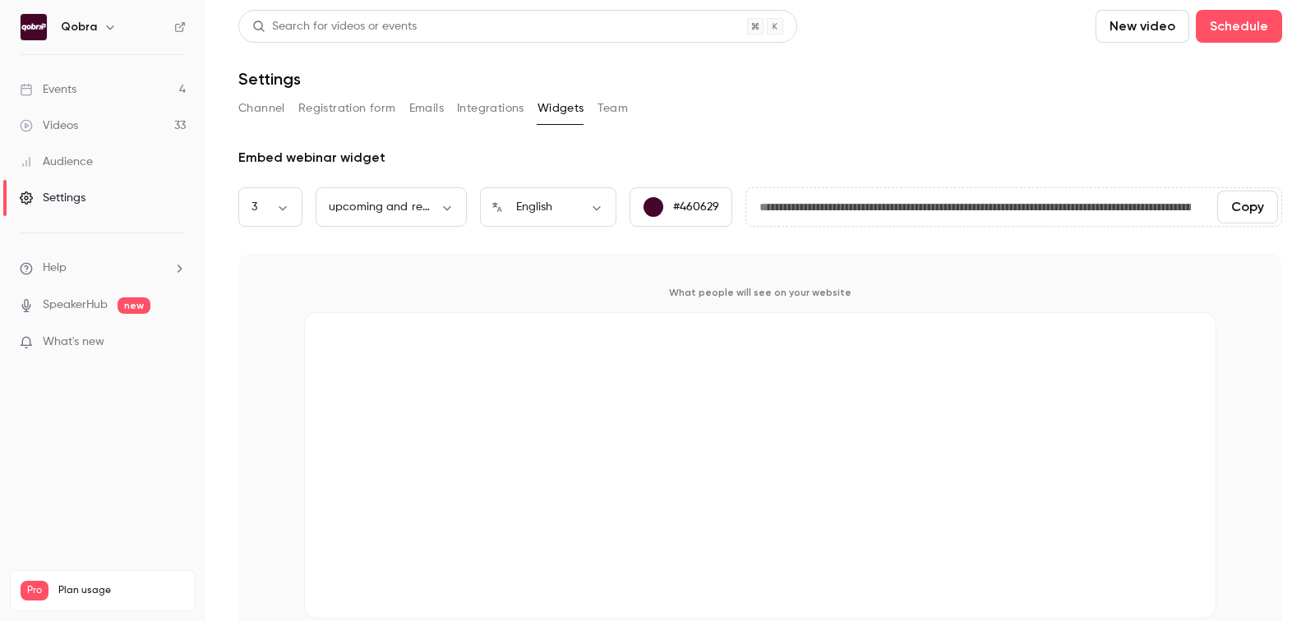
click at [607, 107] on button "Team" at bounding box center [613, 108] width 31 height 26
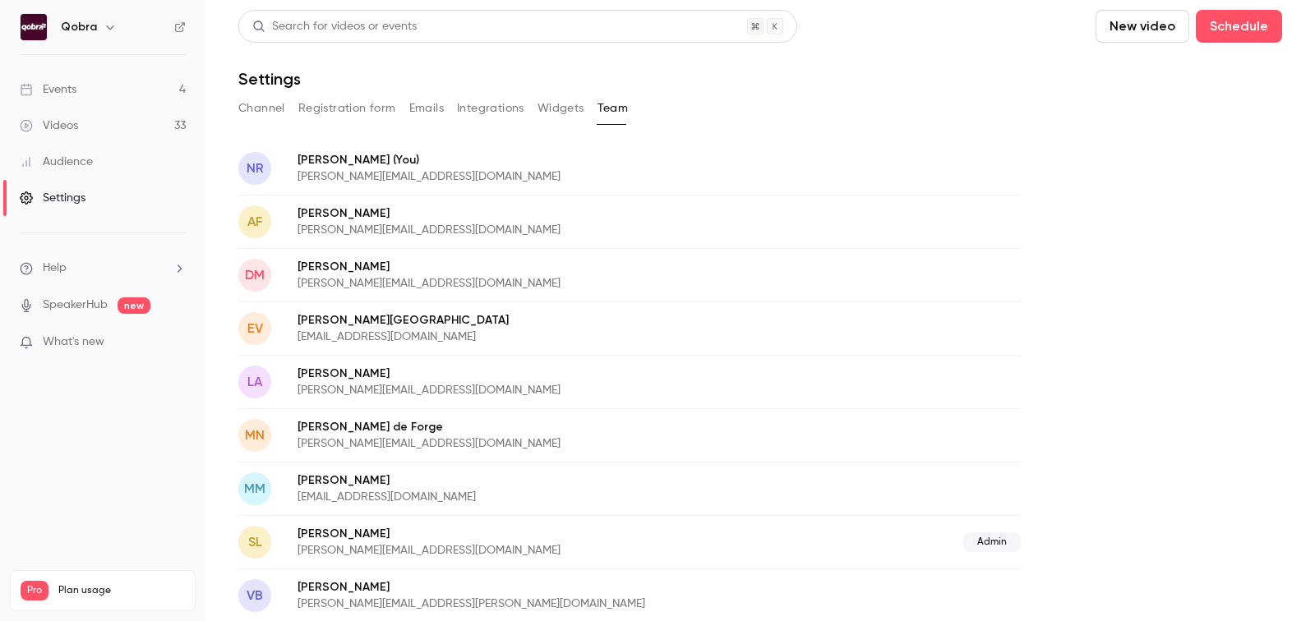
scroll to position [7, 0]
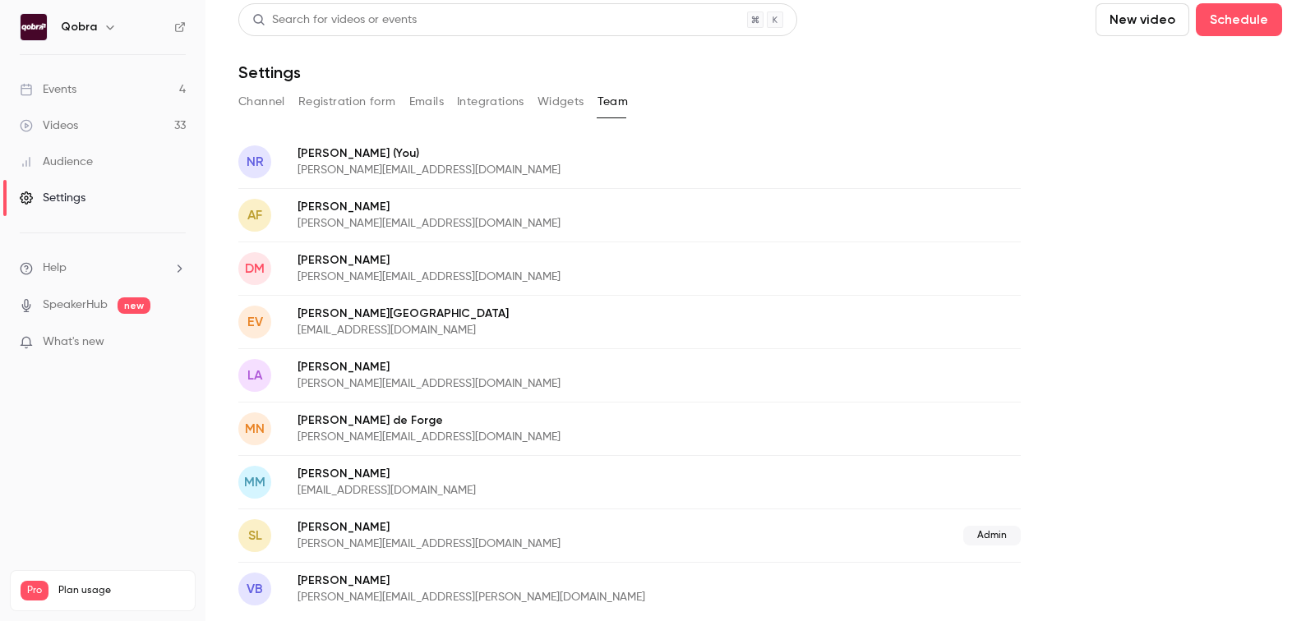
click at [107, 339] on p "What's new" at bounding box center [90, 342] width 140 height 17
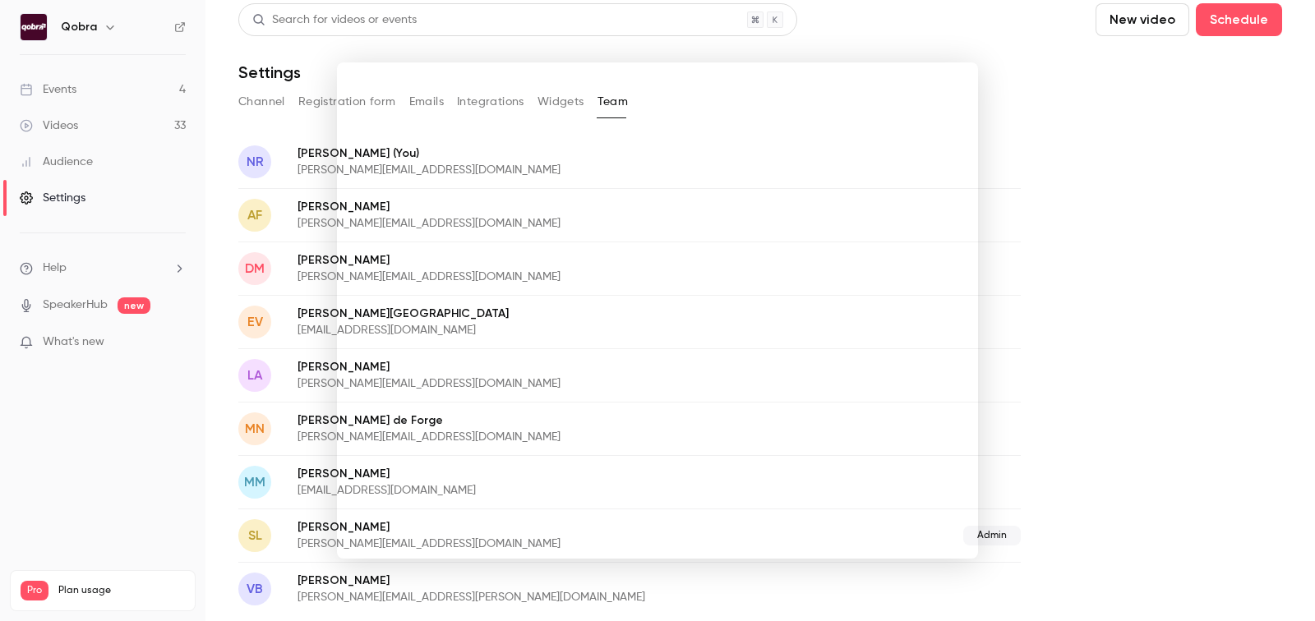
click at [1024, 191] on div at bounding box center [657, 310] width 1315 height 621
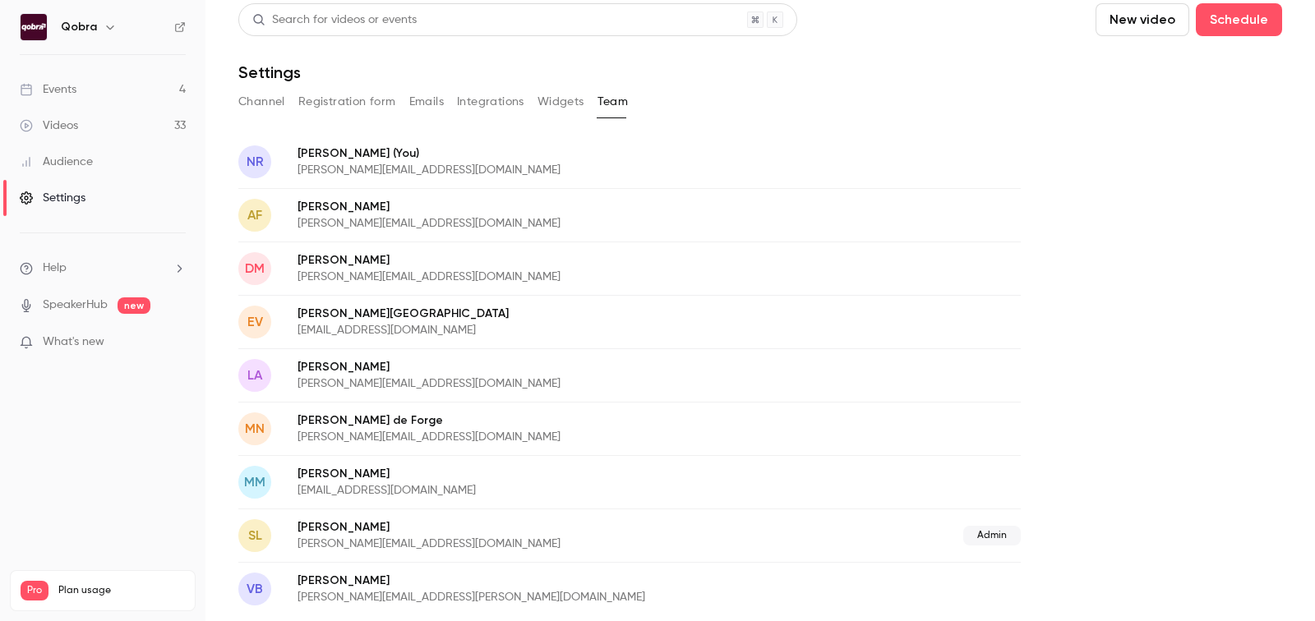
click at [62, 269] on span "Help" at bounding box center [55, 268] width 24 height 17
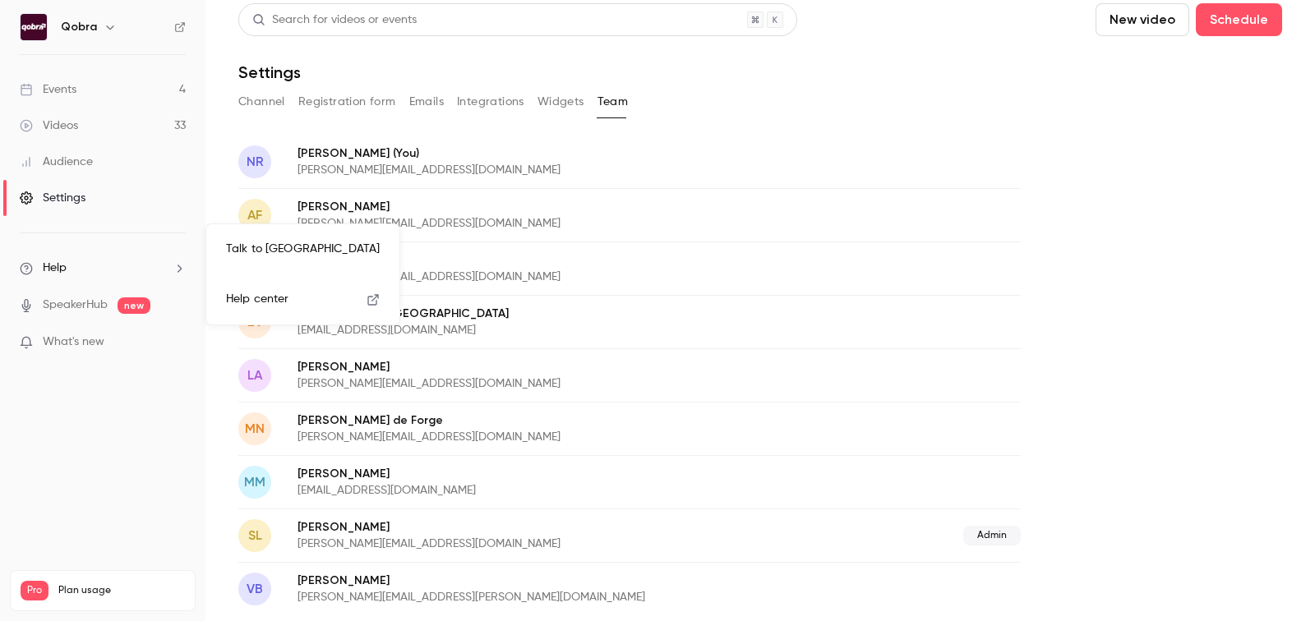
click at [259, 263] on link "Talk to [GEOGRAPHIC_DATA]" at bounding box center [303, 250] width 180 height 44
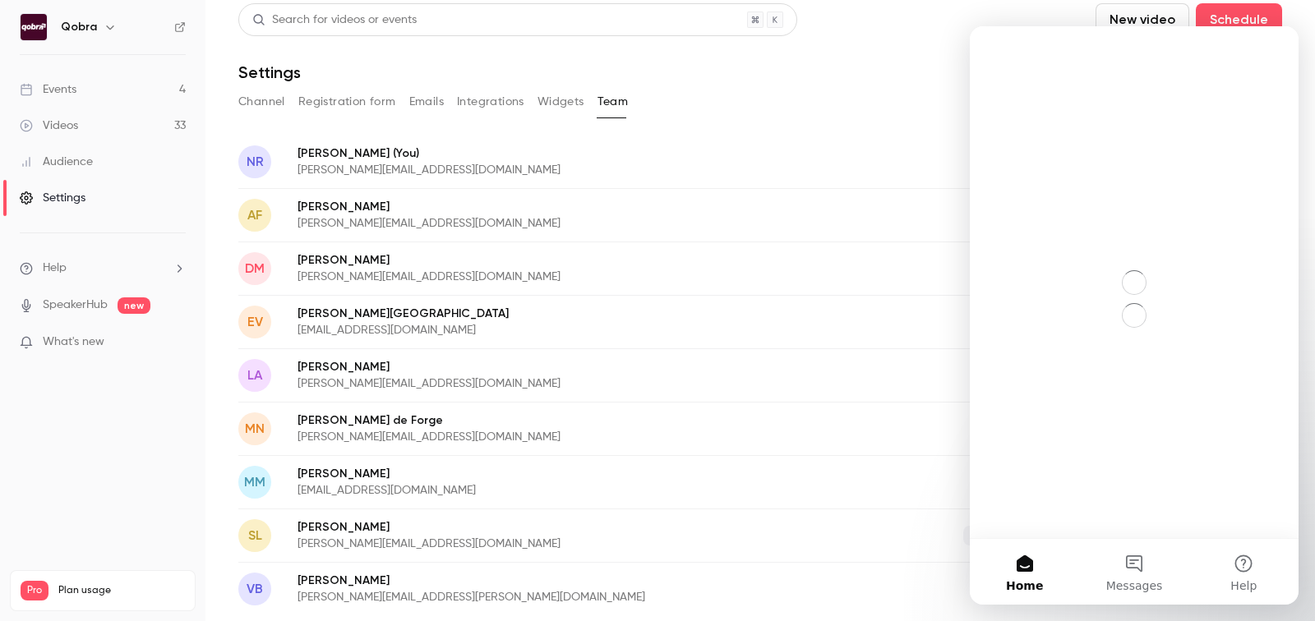
scroll to position [0, 0]
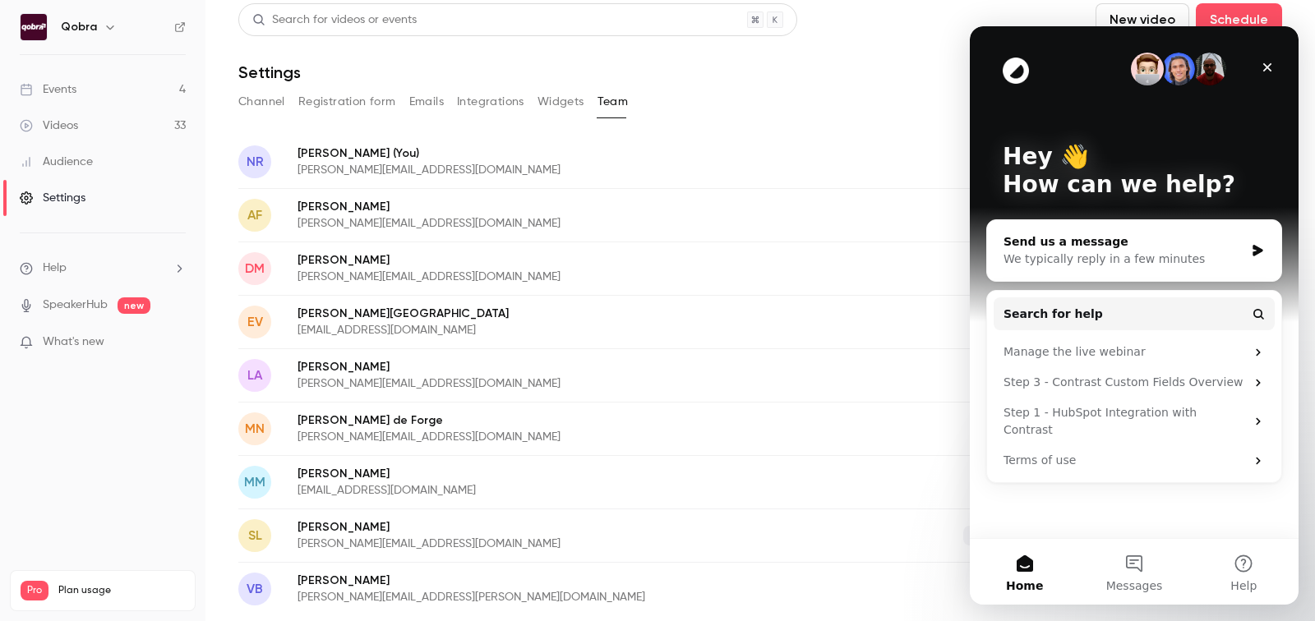
click at [1171, 257] on div "We typically reply in a few minutes" at bounding box center [1124, 259] width 241 height 17
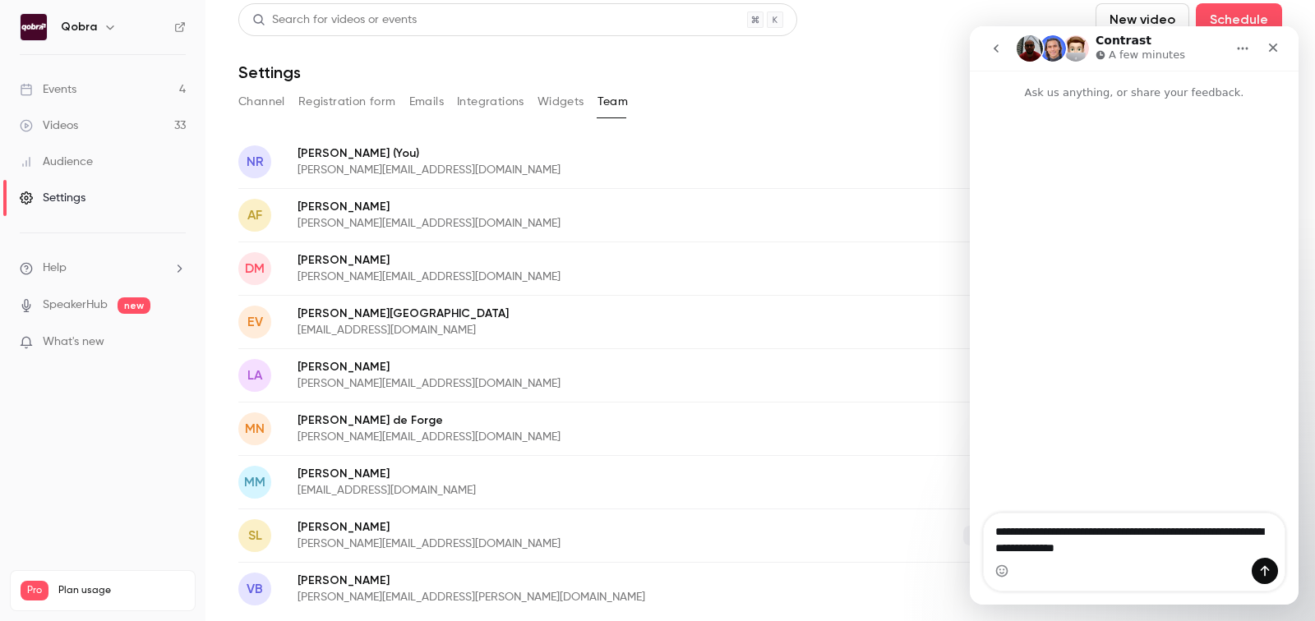
click at [1054, 547] on textarea "**********" at bounding box center [1135, 536] width 302 height 44
click at [1126, 552] on textarea "**********" at bounding box center [1135, 536] width 302 height 44
click at [259, 103] on button "Channel" at bounding box center [261, 102] width 47 height 26
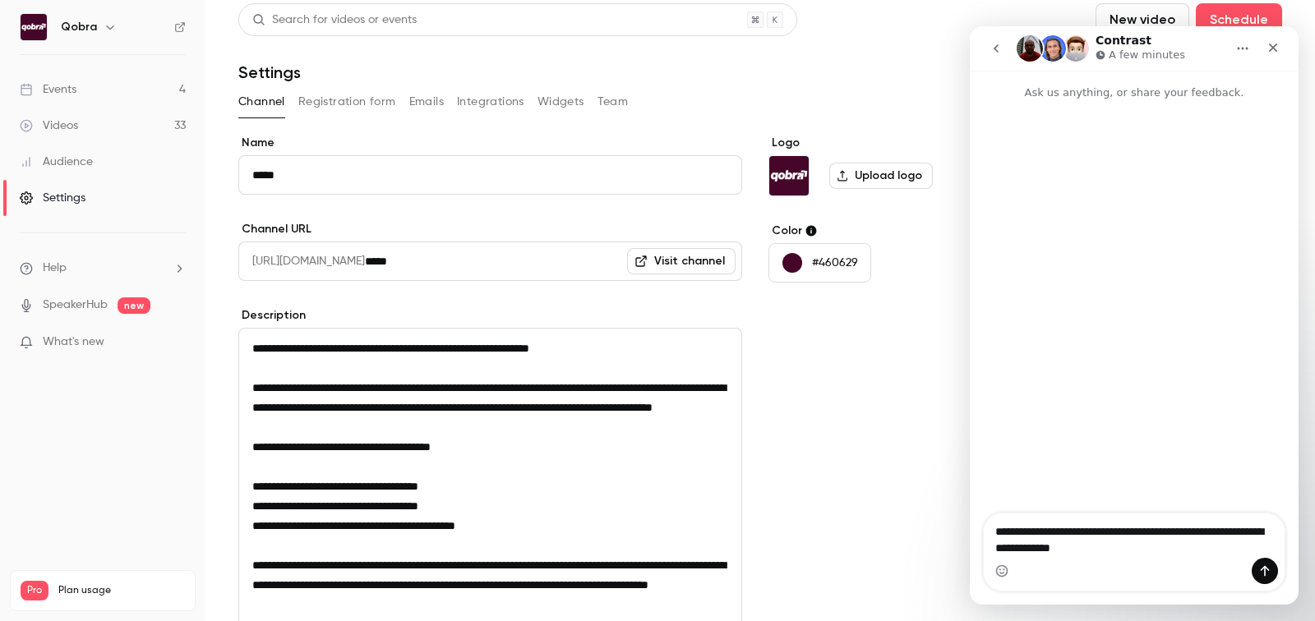
click at [96, 93] on link "Events 4" at bounding box center [102, 90] width 205 height 36
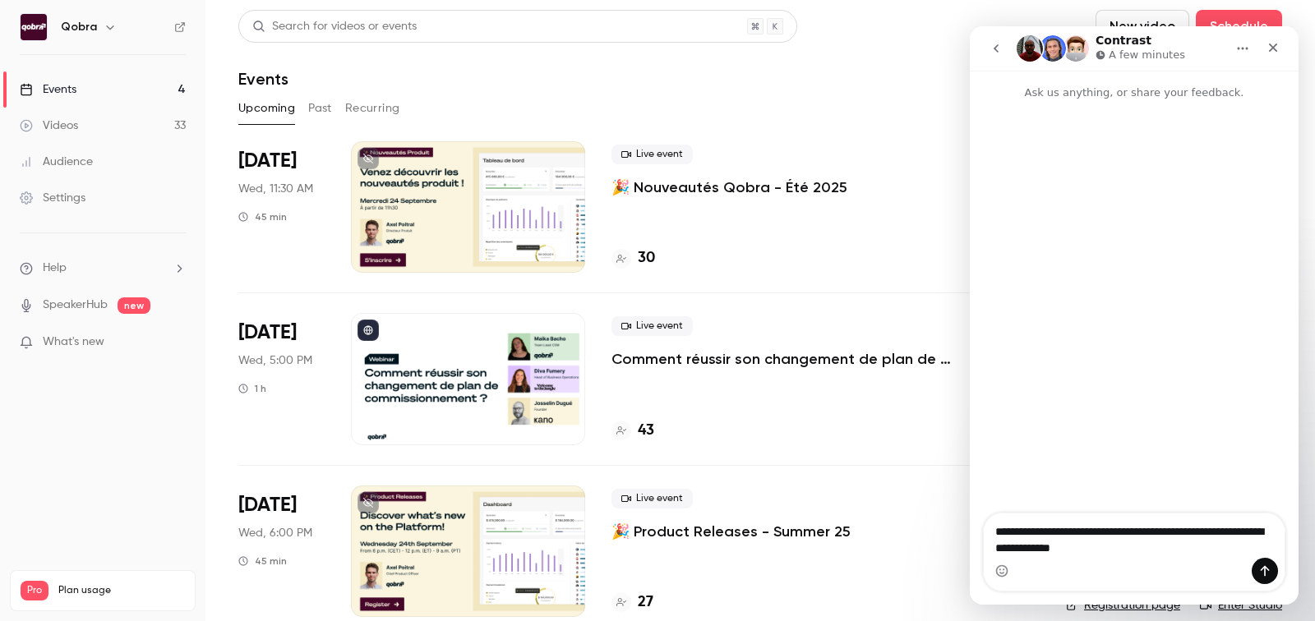
scroll to position [196, 0]
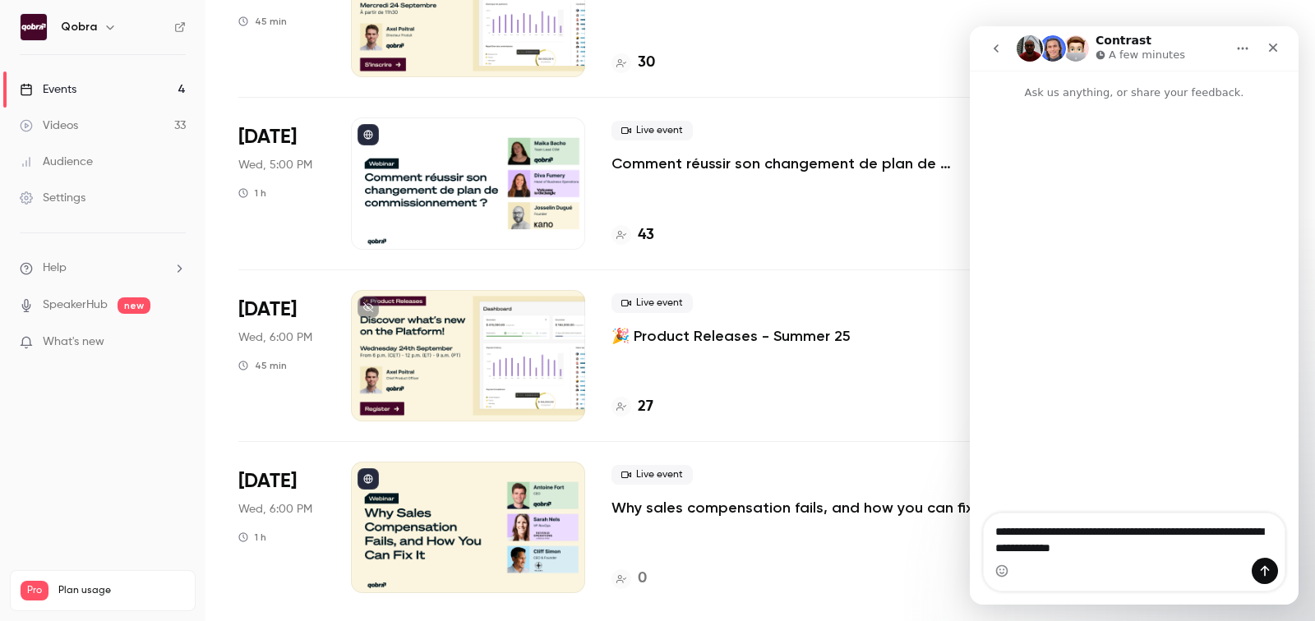
click at [634, 582] on div "0" at bounding box center [629, 579] width 35 height 22
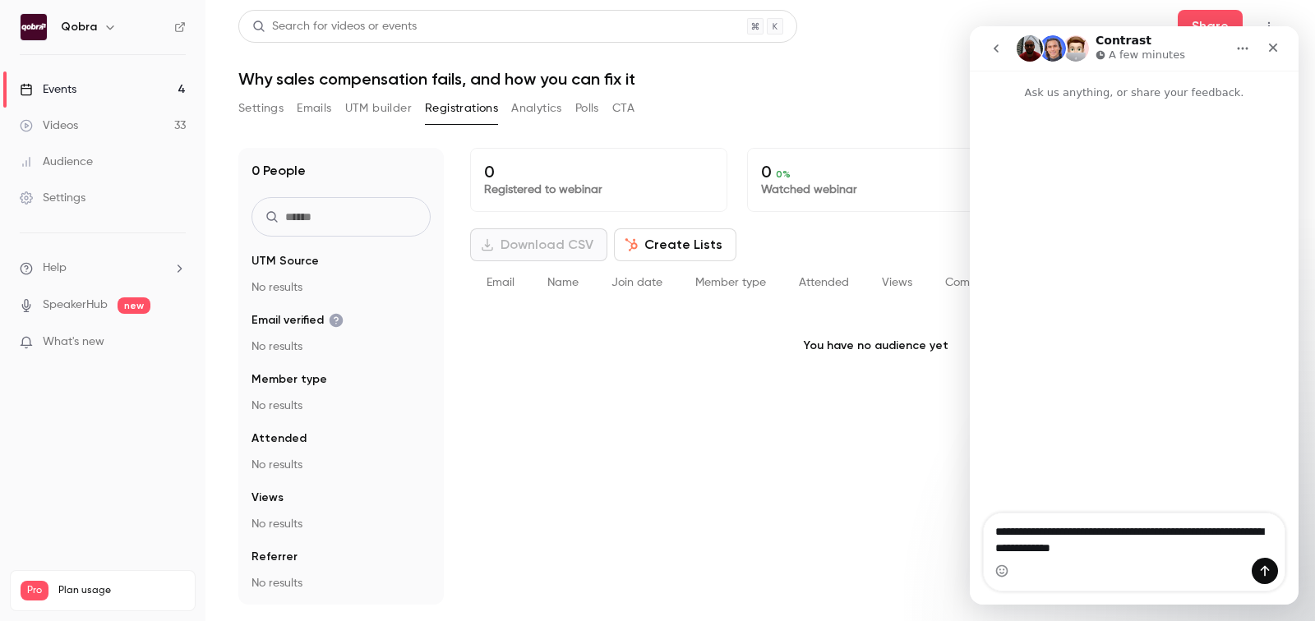
scroll to position [0, 341]
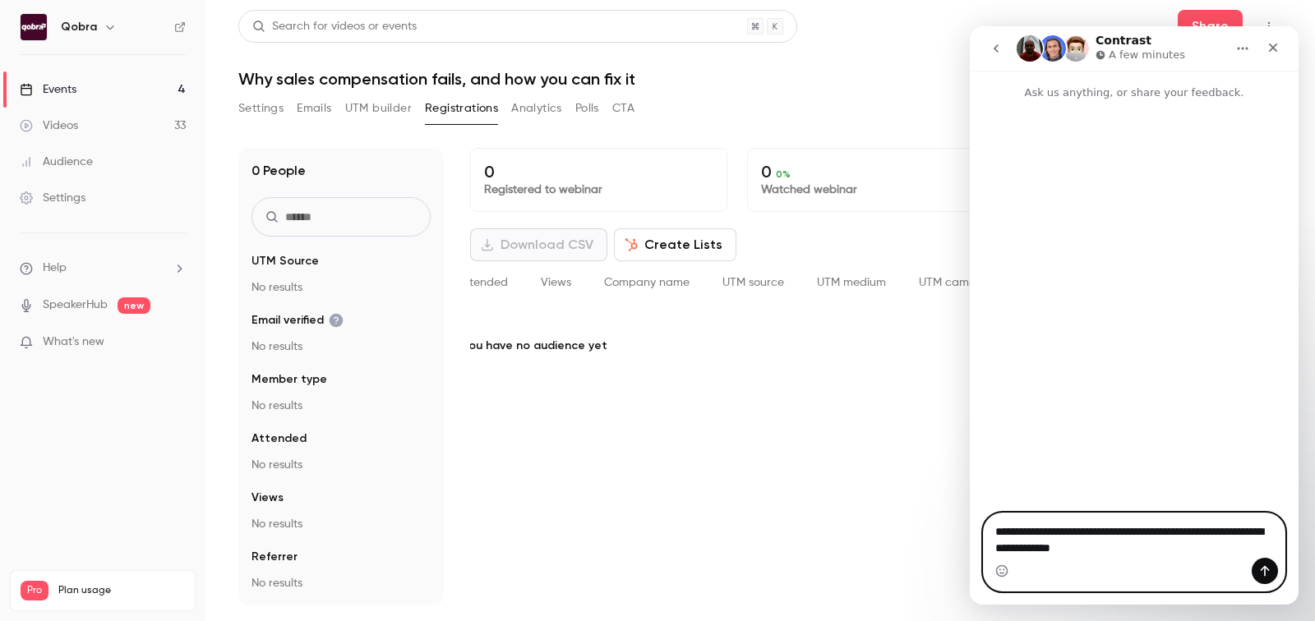
click at [1128, 556] on textarea "**********" at bounding box center [1135, 536] width 302 height 44
click at [1051, 547] on textarea "**********" at bounding box center [1135, 536] width 302 height 44
click at [1108, 543] on textarea "**********" at bounding box center [1135, 536] width 302 height 44
click at [1171, 550] on textarea "**********" at bounding box center [1135, 536] width 302 height 44
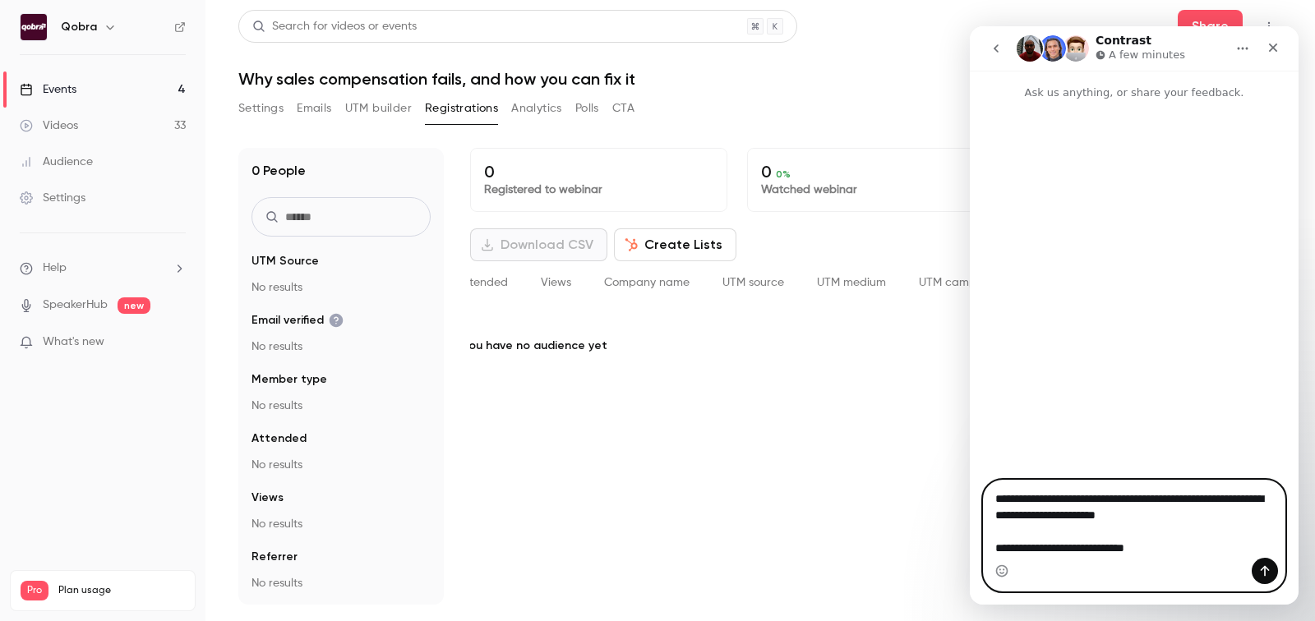
click at [1113, 543] on textarea "**********" at bounding box center [1135, 519] width 302 height 77
click at [1198, 552] on textarea "**********" at bounding box center [1135, 519] width 302 height 77
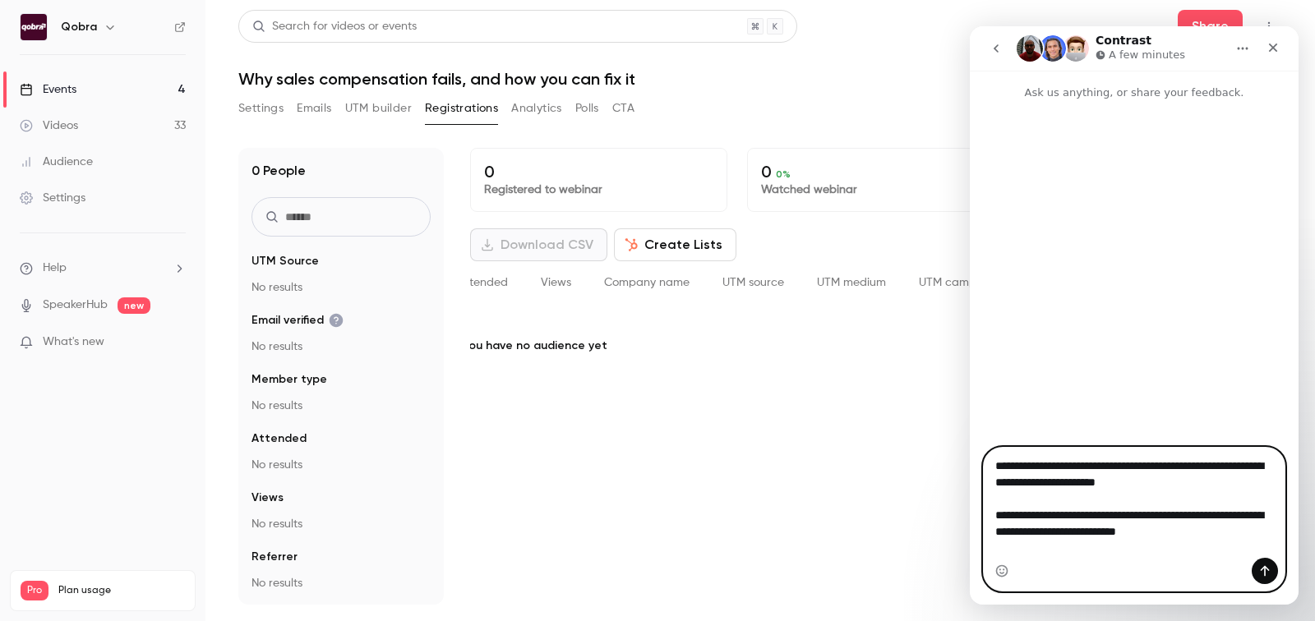
type textarea "**********"
click at [1269, 575] on icon "Send a message…" at bounding box center [1264, 571] width 13 height 13
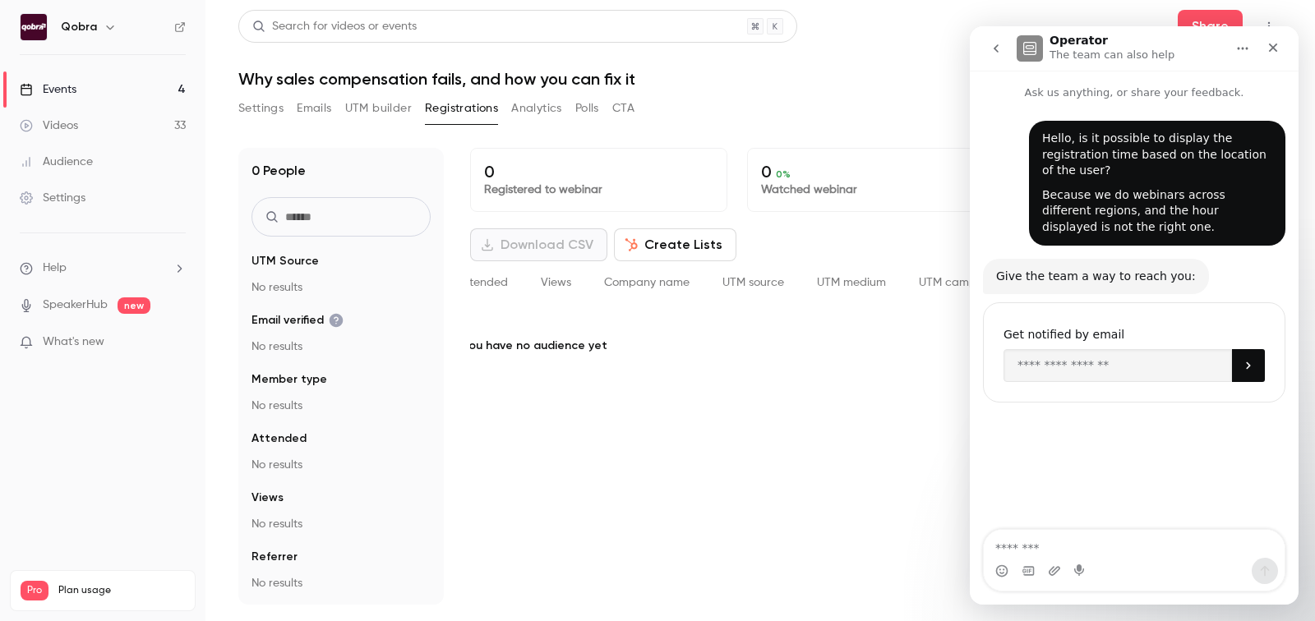
click at [40, 205] on div "Settings" at bounding box center [53, 198] width 66 height 16
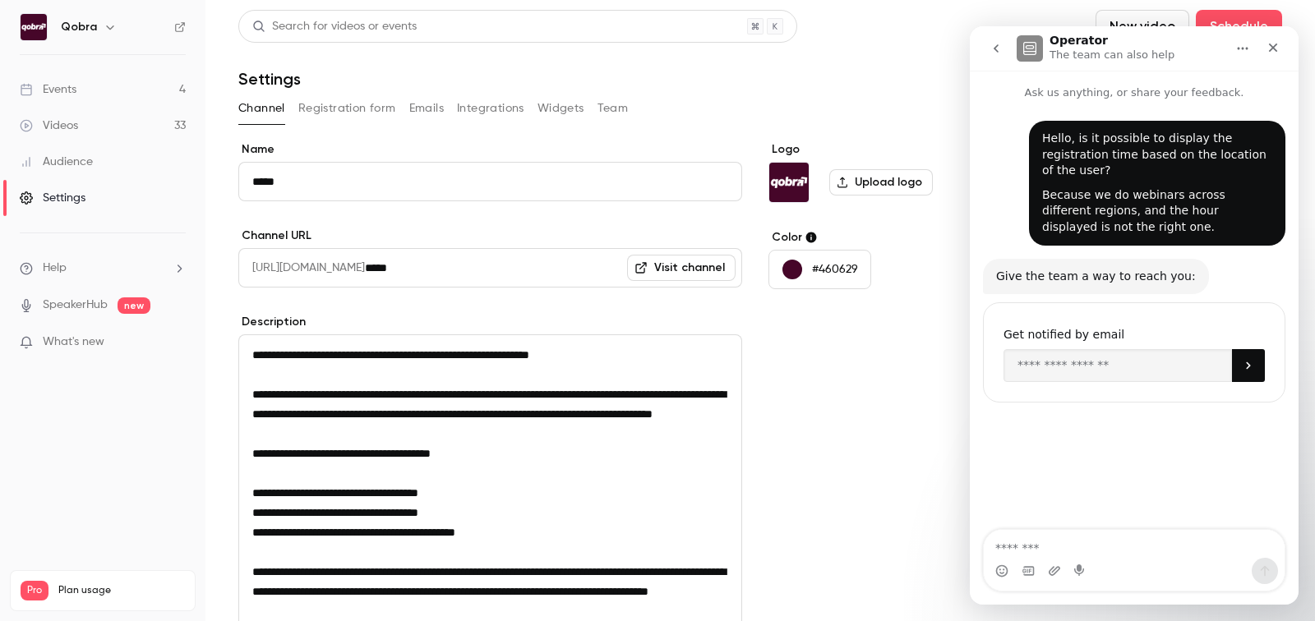
click at [359, 109] on button "Registration form" at bounding box center [347, 108] width 98 height 26
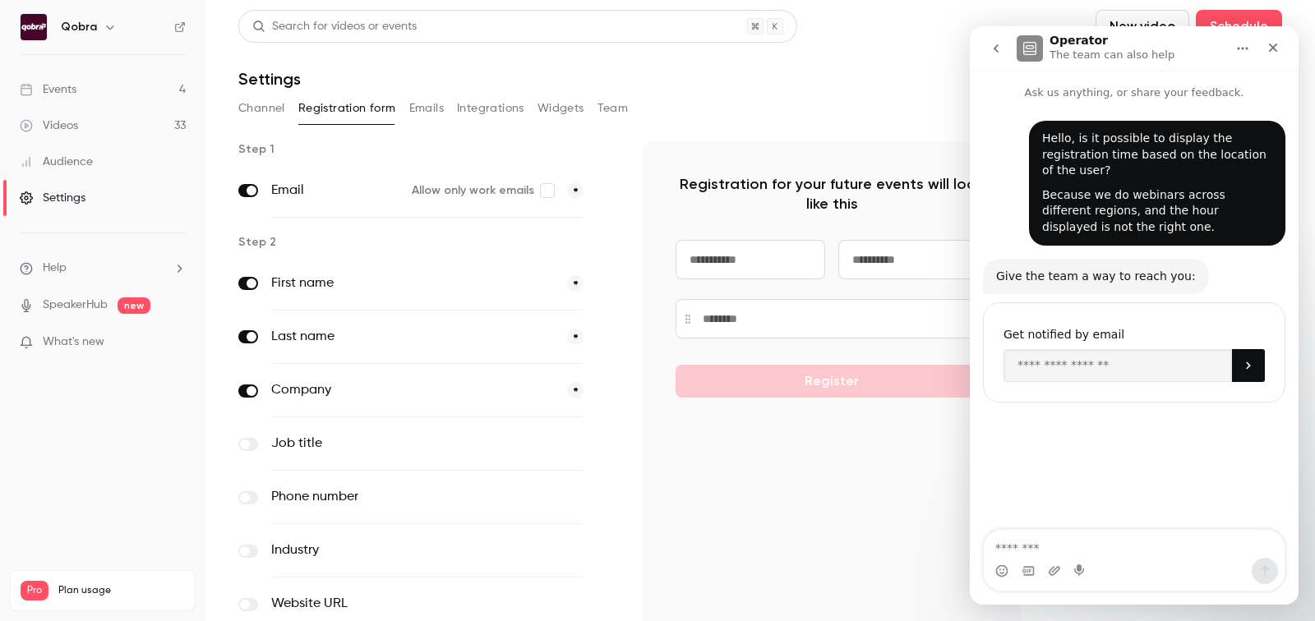
click at [263, 106] on button "Channel" at bounding box center [261, 108] width 47 height 26
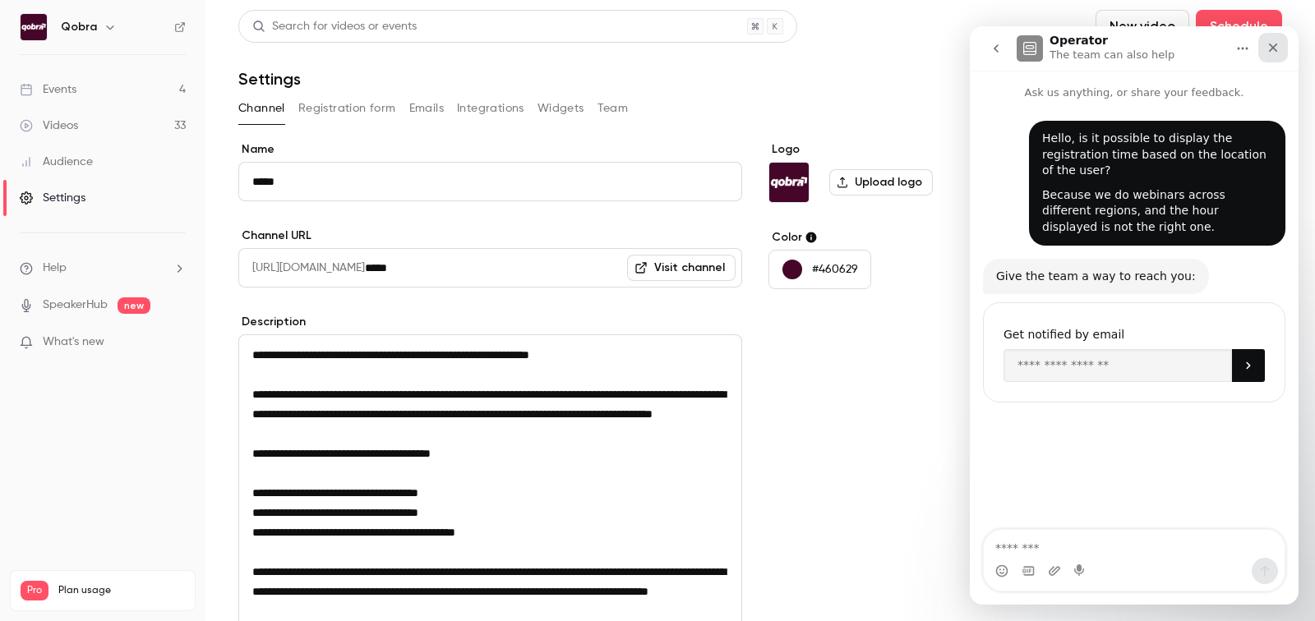
click at [1281, 51] on div "Close" at bounding box center [1273, 48] width 30 height 30
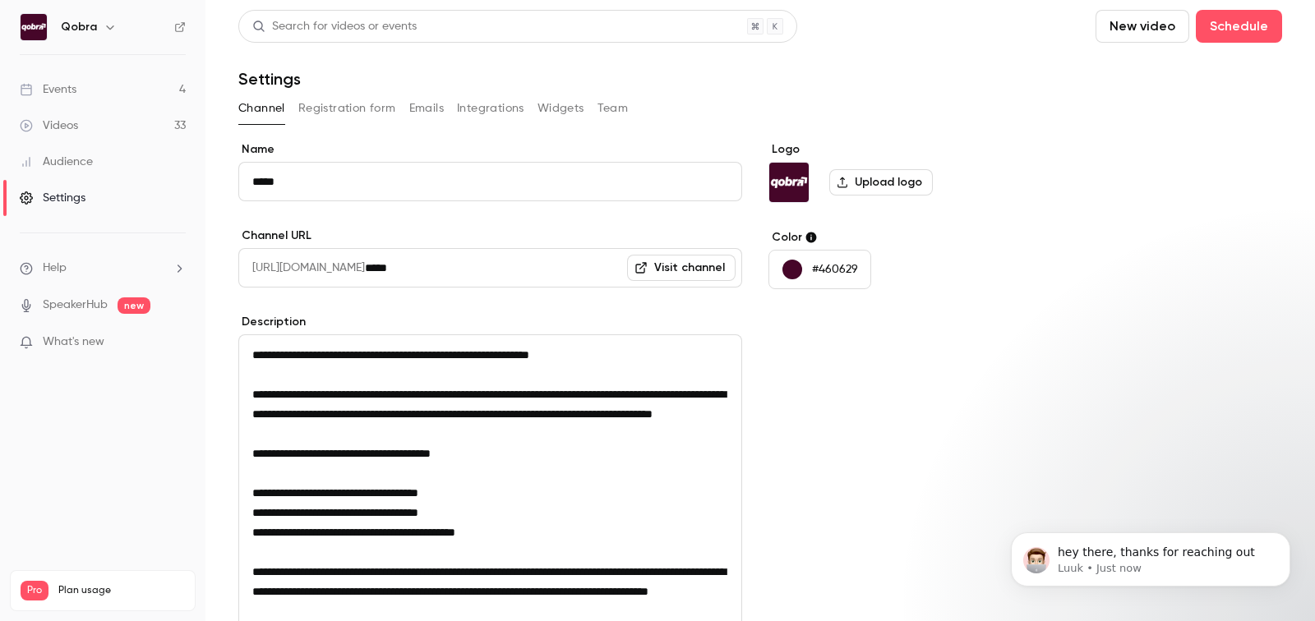
scroll to position [62, 0]
click at [46, 260] on span "Help" at bounding box center [55, 268] width 24 height 17
click at [83, 85] on div at bounding box center [657, 310] width 1315 height 621
click at [83, 85] on link "Events 4" at bounding box center [102, 90] width 205 height 36
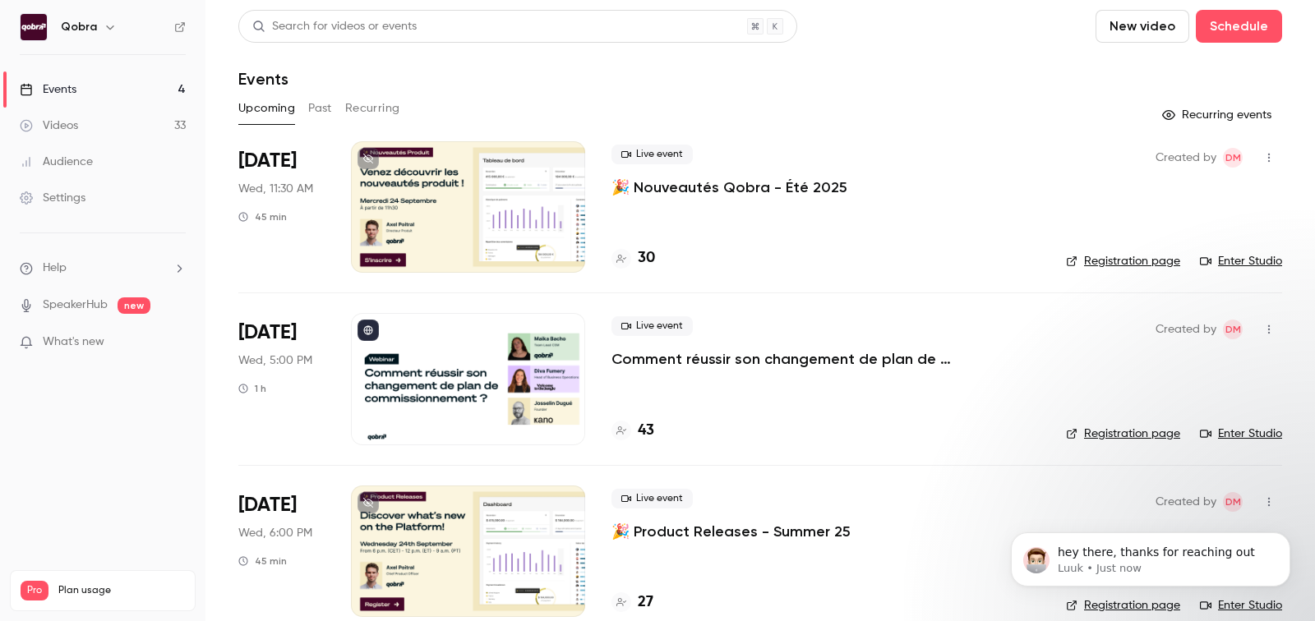
scroll to position [196, 0]
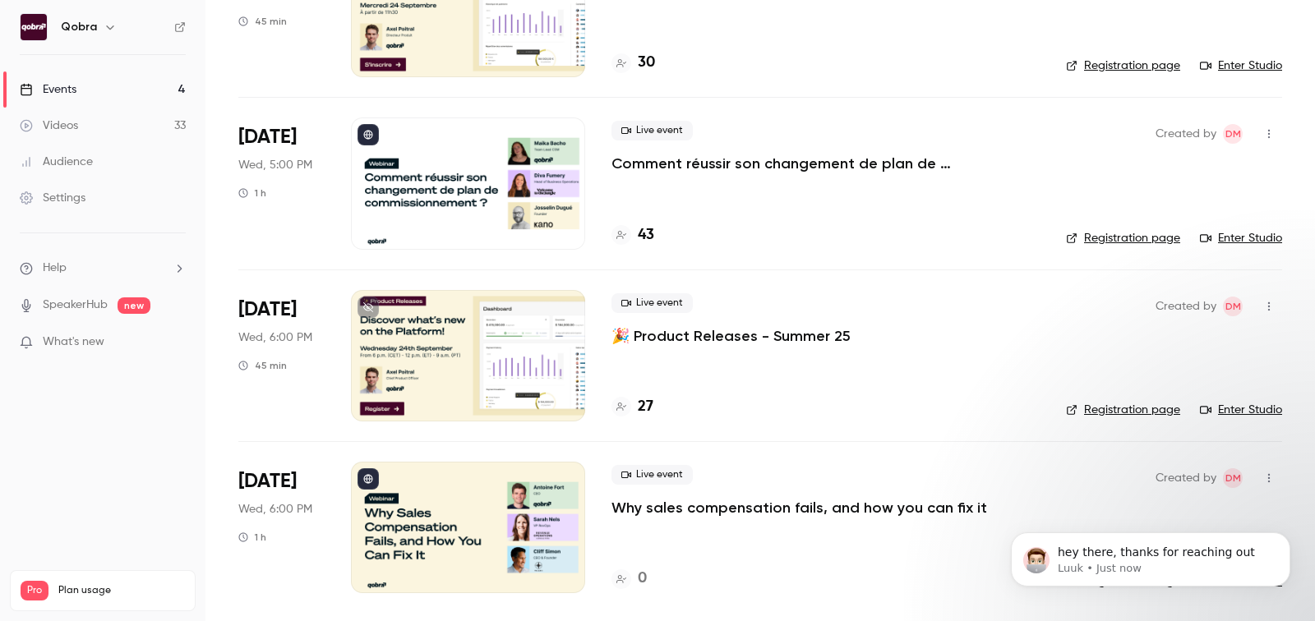
click at [635, 563] on div "Live event Why sales compensation fails, and how you can fix it 0" at bounding box center [826, 528] width 428 height 132
click at [642, 578] on h4 "0" at bounding box center [642, 579] width 9 height 22
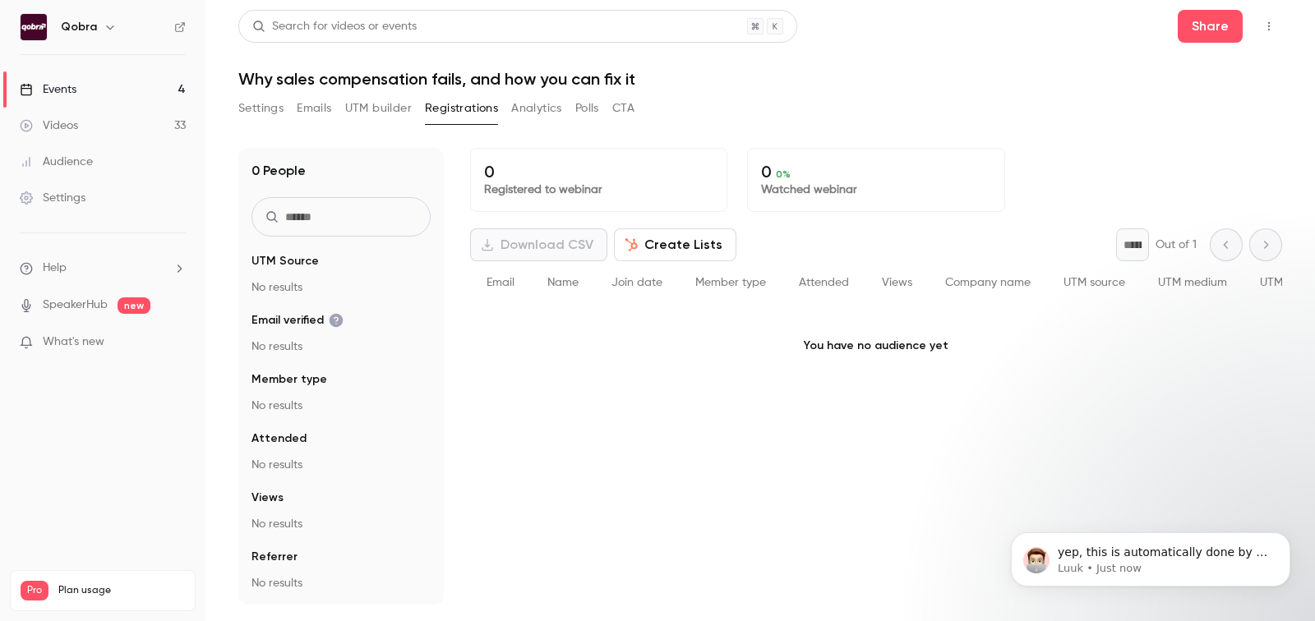
scroll to position [99, 0]
click at [65, 91] on div "Events" at bounding box center [48, 89] width 57 height 16
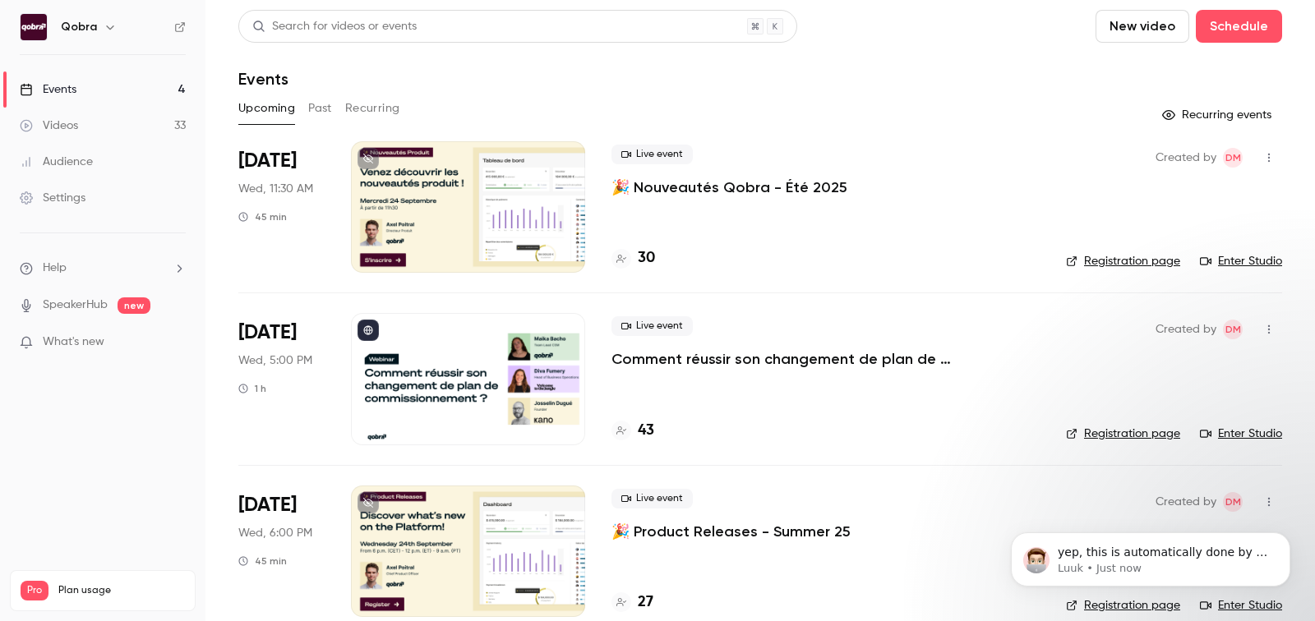
scroll to position [196, 0]
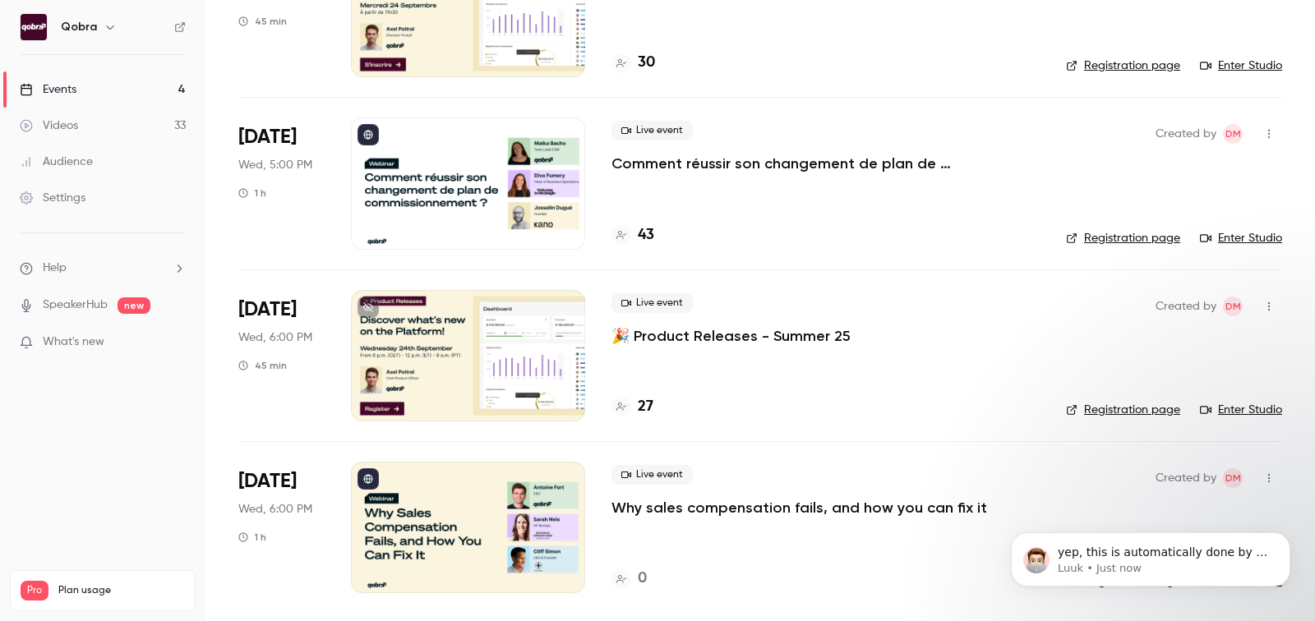
click at [661, 510] on p "Why sales compensation fails, and how you can fix it" at bounding box center [800, 508] width 376 height 20
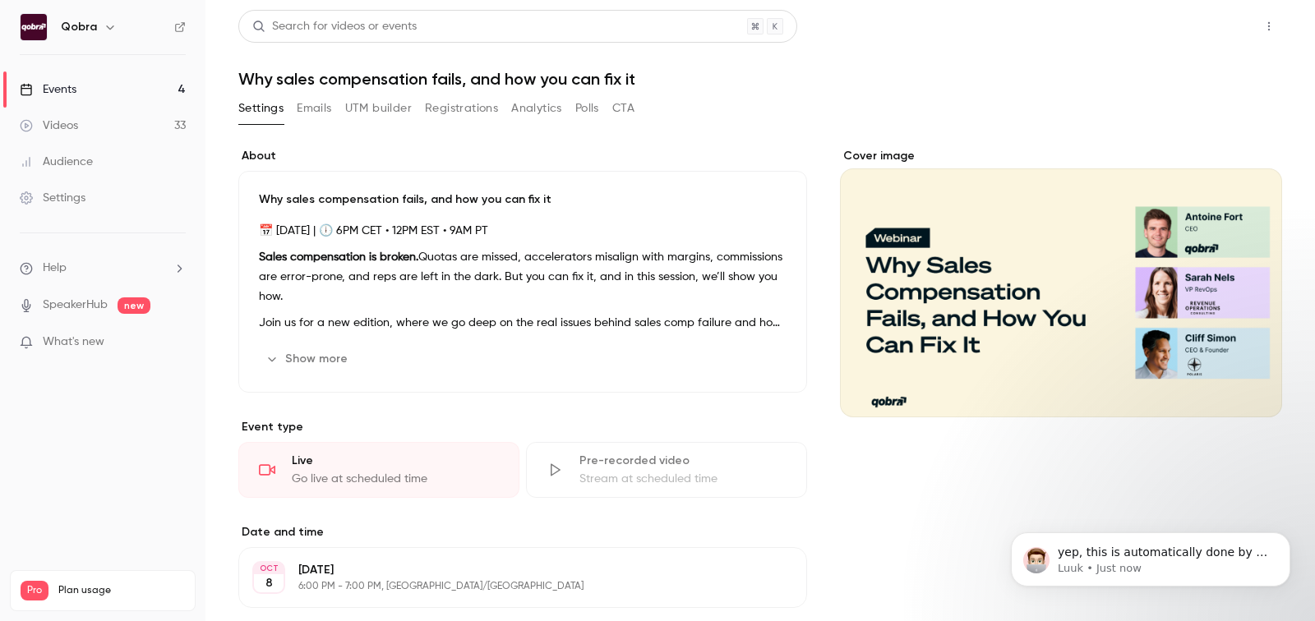
click at [1187, 25] on button "Share" at bounding box center [1210, 26] width 65 height 33
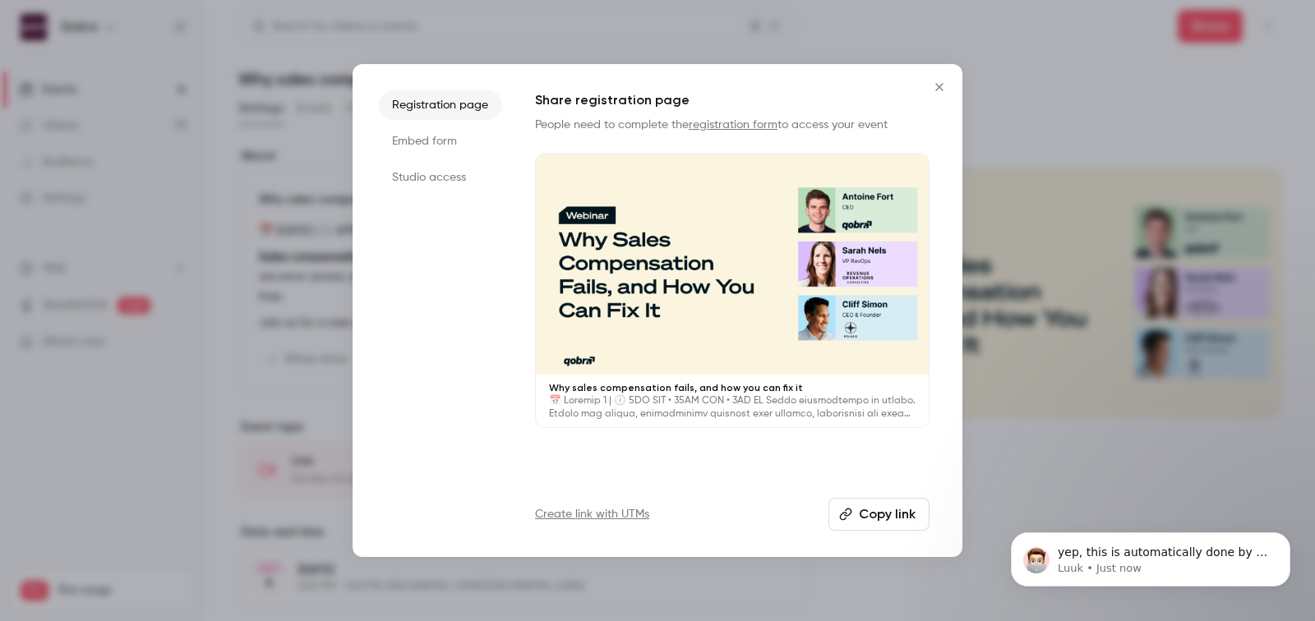
click at [869, 509] on button "Copy link" at bounding box center [879, 514] width 101 height 33
click at [944, 82] on icon "Close" at bounding box center [940, 87] width 20 height 13
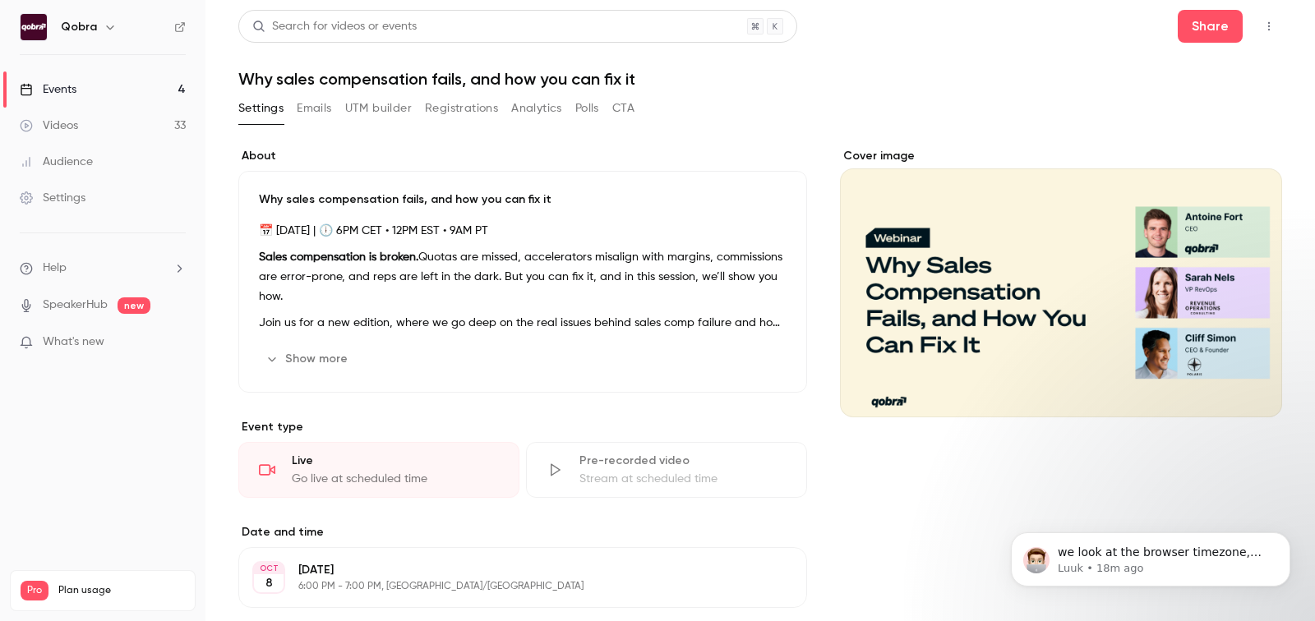
click at [317, 374] on div "Why sales compensation fails, and how you can fix it 📅 [DATE] | 🕕 6PM CET • 12P…" at bounding box center [522, 282] width 569 height 222
